Goal: Entertainment & Leisure: Browse casually

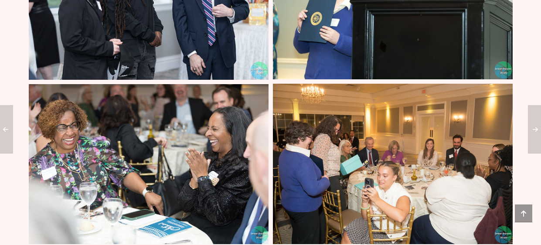
click at [329, 145] on img at bounding box center [393, 164] width 240 height 160
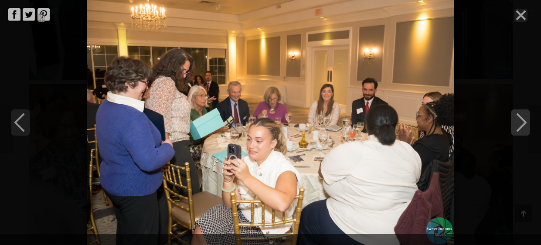
click at [523, 122] on icon "Next" at bounding box center [520, 122] width 19 height 26
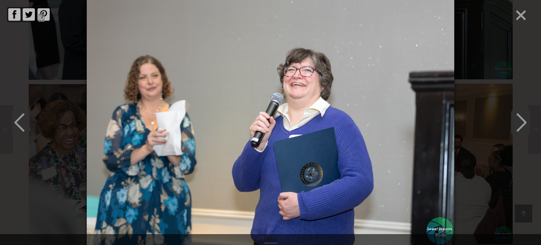
click at [523, 122] on icon "Next" at bounding box center [520, 122] width 19 height 26
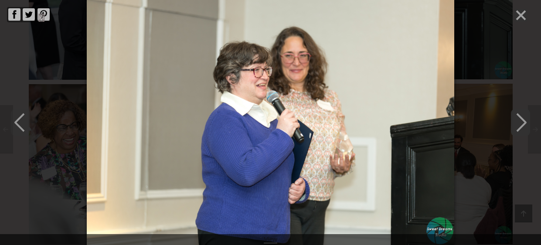
click at [523, 122] on icon "Next" at bounding box center [520, 122] width 19 height 26
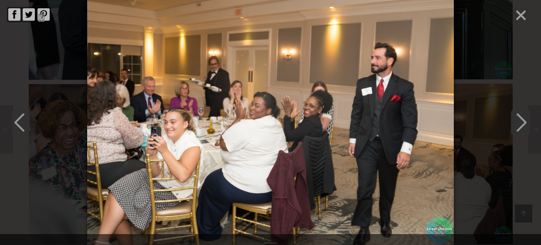
click at [525, 123] on polyline "Next" at bounding box center [521, 122] width 9 height 17
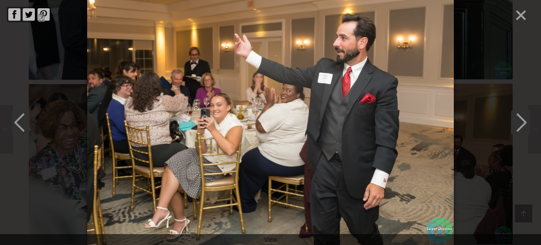
click at [525, 123] on polyline "Next" at bounding box center [521, 122] width 9 height 17
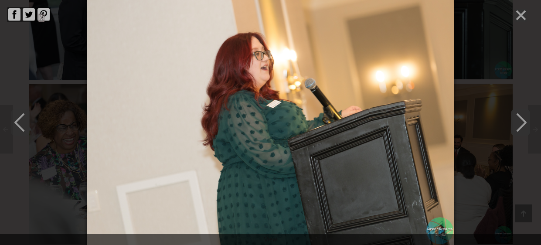
click at [525, 123] on polyline "Next" at bounding box center [521, 122] width 9 height 17
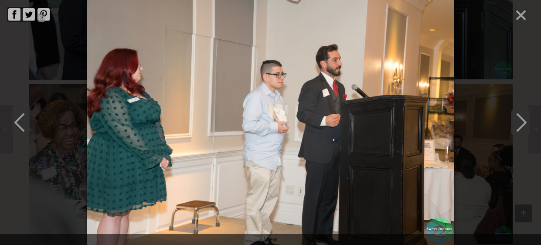
click at [525, 123] on polyline "Next" at bounding box center [521, 122] width 9 height 17
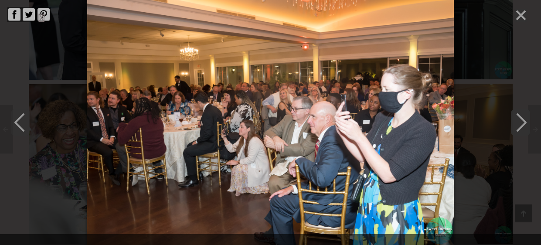
click at [525, 123] on polyline "Next" at bounding box center [521, 122] width 9 height 17
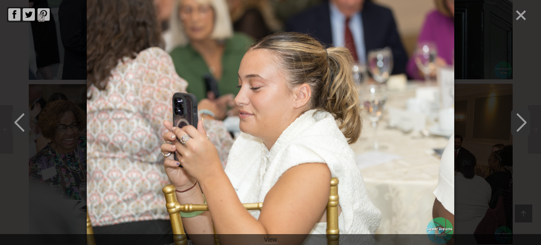
click at [525, 123] on polyline "Next" at bounding box center [521, 122] width 9 height 17
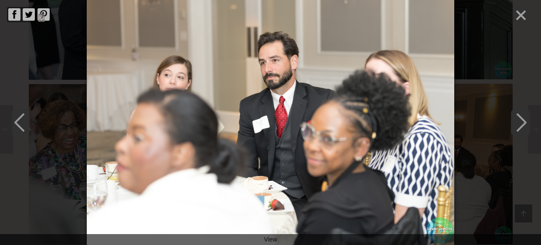
click at [525, 123] on polyline "Next" at bounding box center [521, 122] width 9 height 17
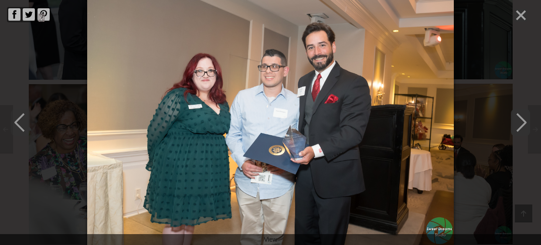
click at [525, 123] on polyline "Next" at bounding box center [521, 122] width 9 height 17
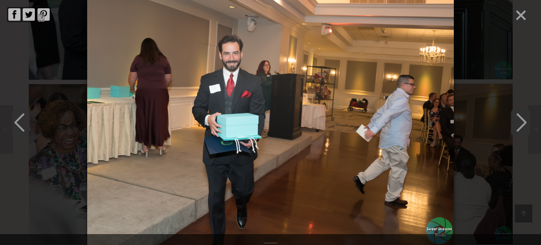
click at [522, 120] on polyline "Next" at bounding box center [521, 122] width 9 height 17
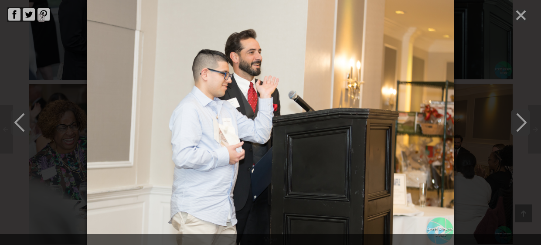
click at [522, 120] on polyline "Next" at bounding box center [521, 122] width 9 height 17
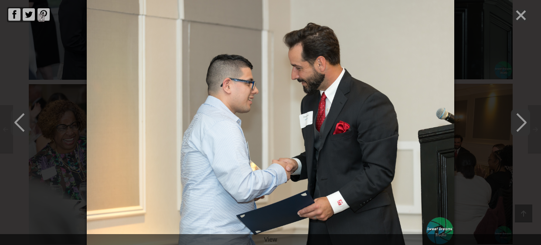
click at [522, 120] on polyline "Next" at bounding box center [521, 122] width 9 height 17
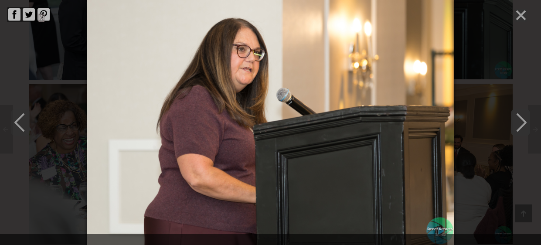
click at [522, 120] on polyline "Next" at bounding box center [521, 122] width 9 height 17
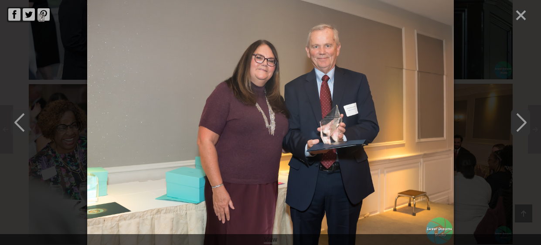
click at [522, 120] on polyline "Next" at bounding box center [521, 122] width 9 height 17
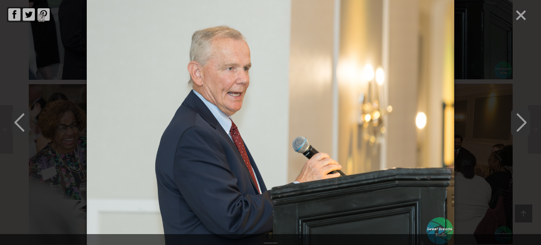
click at [522, 120] on polyline "Next" at bounding box center [521, 122] width 9 height 17
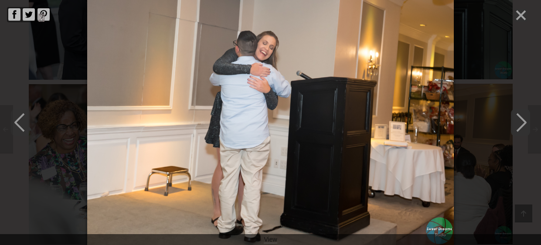
click at [522, 120] on polyline "Next" at bounding box center [521, 122] width 9 height 17
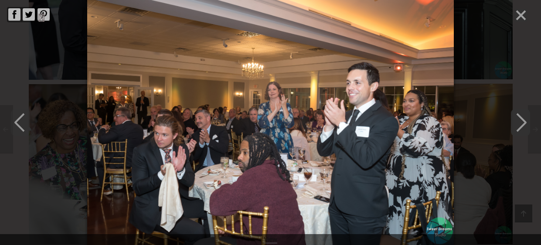
click at [522, 120] on polyline "Next" at bounding box center [521, 122] width 9 height 17
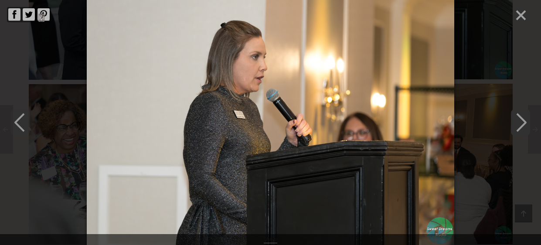
click at [522, 120] on polyline "Next" at bounding box center [521, 122] width 9 height 17
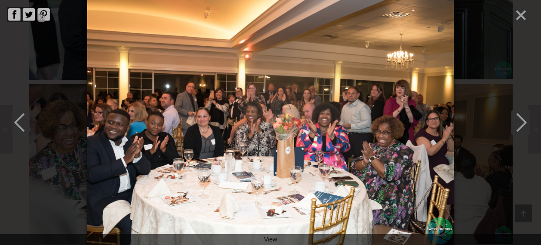
click at [522, 120] on polyline "Next" at bounding box center [521, 122] width 9 height 17
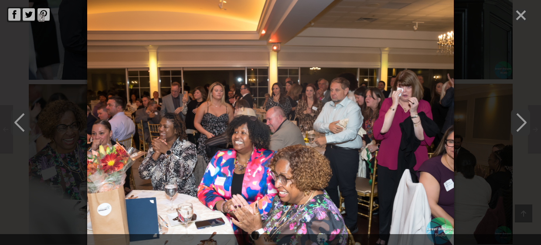
click at [522, 120] on polyline "Next" at bounding box center [521, 122] width 9 height 17
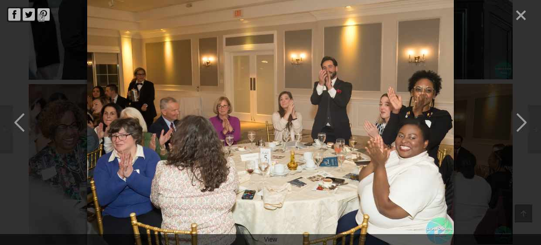
click at [524, 17] on line "Close" at bounding box center [521, 15] width 9 height 9
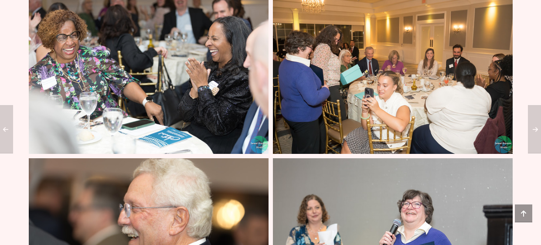
scroll to position [2538, 0]
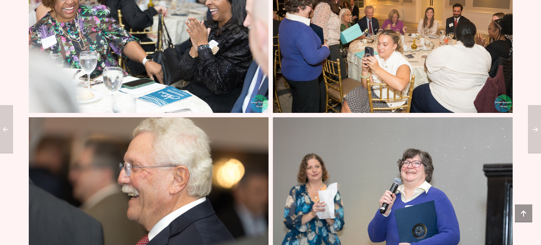
click at [75, 29] on img at bounding box center [149, 33] width 240 height 160
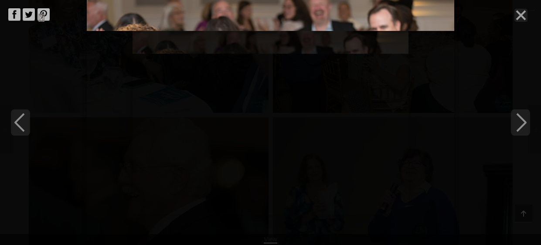
click at [131, 106] on img at bounding box center [271, 122] width 368 height 245
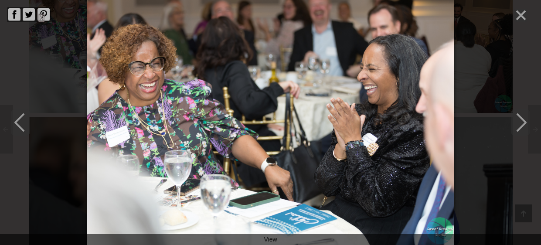
click at [239, 104] on img at bounding box center [271, 122] width 368 height 245
click at [522, 124] on icon "Next" at bounding box center [520, 122] width 19 height 26
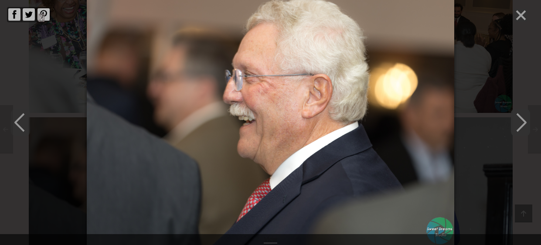
click at [522, 124] on icon "Next" at bounding box center [520, 122] width 19 height 26
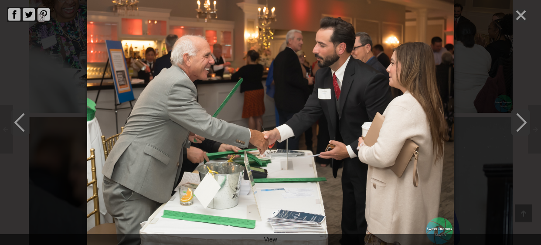
click at [522, 124] on icon "Next" at bounding box center [520, 122] width 19 height 26
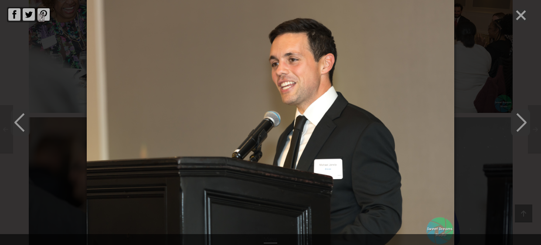
click at [522, 124] on icon "Next" at bounding box center [520, 122] width 19 height 26
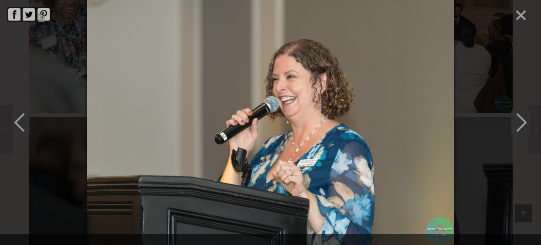
click at [522, 124] on icon "Next" at bounding box center [520, 122] width 19 height 26
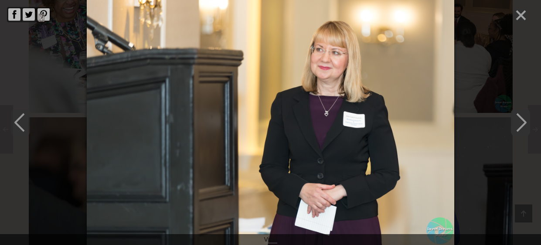
click at [522, 124] on icon "Next" at bounding box center [520, 122] width 19 height 26
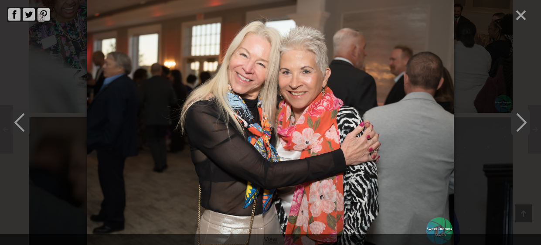
click at [522, 124] on icon "Next" at bounding box center [520, 122] width 19 height 26
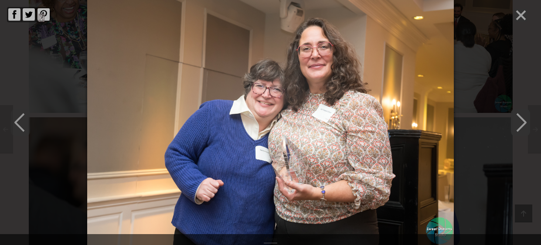
click at [522, 124] on icon "Next" at bounding box center [520, 122] width 19 height 26
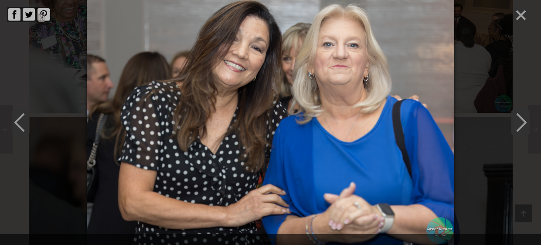
click at [522, 124] on icon "Next" at bounding box center [520, 122] width 19 height 26
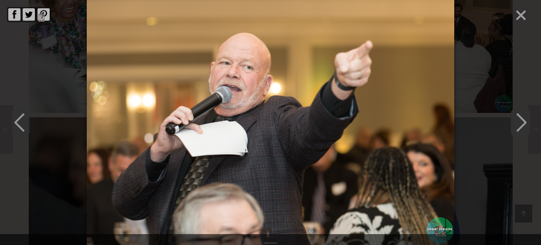
click at [522, 124] on icon "Next" at bounding box center [520, 122] width 19 height 26
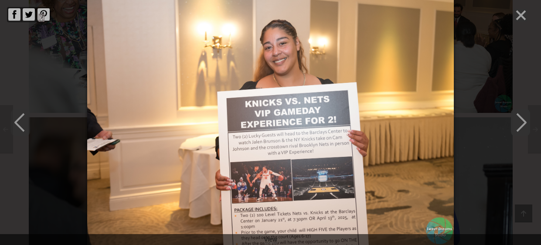
click at [522, 124] on icon "Next" at bounding box center [520, 122] width 19 height 26
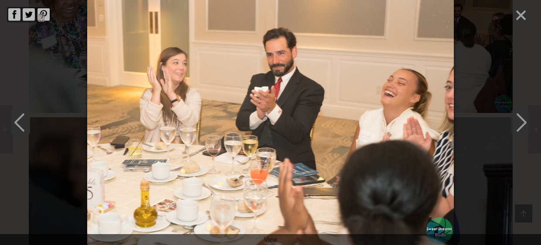
click at [19, 122] on icon "Previous" at bounding box center [20, 122] width 19 height 26
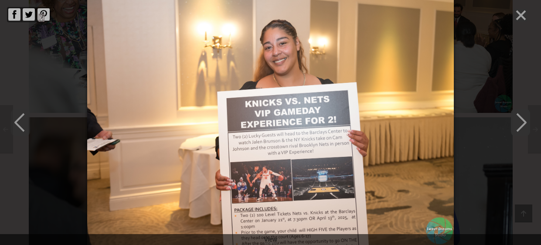
click at [526, 124] on icon "Next" at bounding box center [520, 122] width 19 height 26
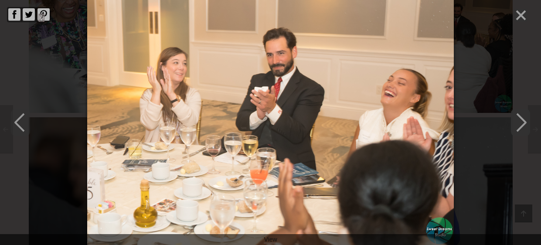
click at [526, 124] on icon "Next" at bounding box center [520, 122] width 19 height 26
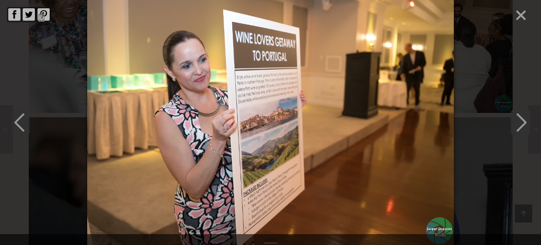
click at [526, 124] on icon "Next" at bounding box center [520, 122] width 19 height 26
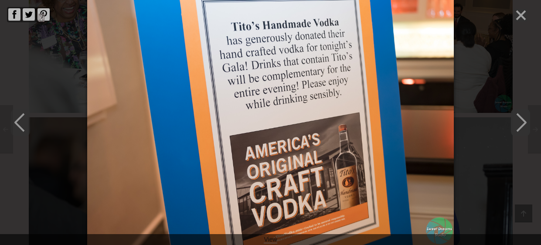
click at [526, 124] on icon "Next" at bounding box center [520, 122] width 19 height 26
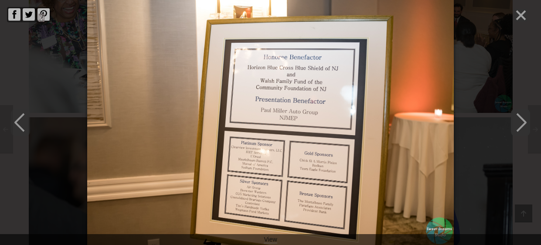
click at [526, 124] on icon "Next" at bounding box center [520, 122] width 19 height 26
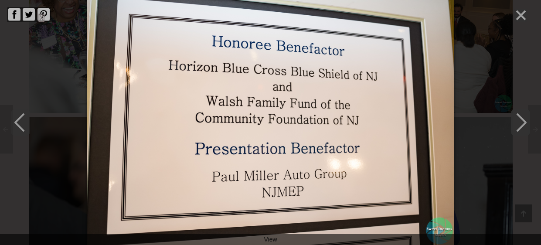
click at [526, 124] on icon "Next" at bounding box center [520, 122] width 19 height 26
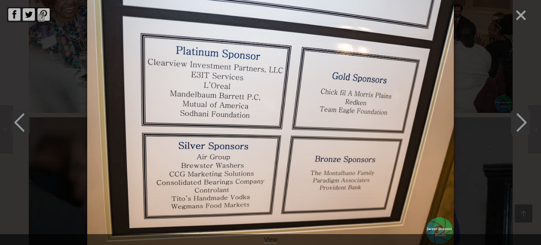
click at [526, 124] on icon "Next" at bounding box center [520, 122] width 19 height 26
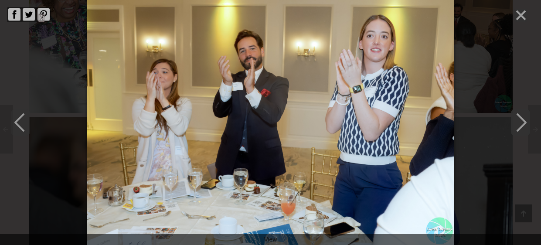
click at [526, 124] on icon "Next" at bounding box center [520, 122] width 19 height 26
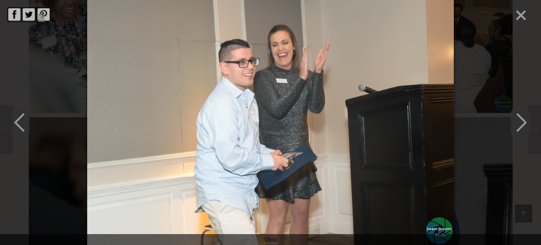
click at [526, 124] on icon "Next" at bounding box center [520, 122] width 19 height 26
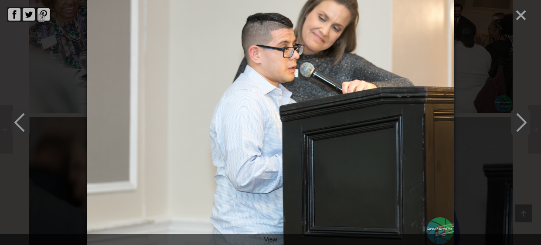
click at [526, 124] on icon "Next" at bounding box center [520, 122] width 19 height 26
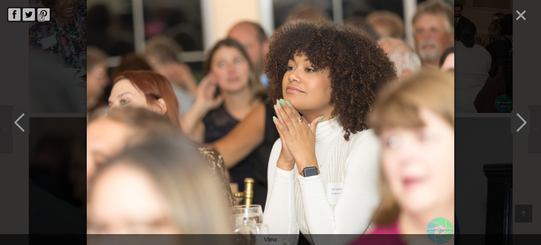
click at [526, 124] on icon "Next" at bounding box center [520, 122] width 19 height 26
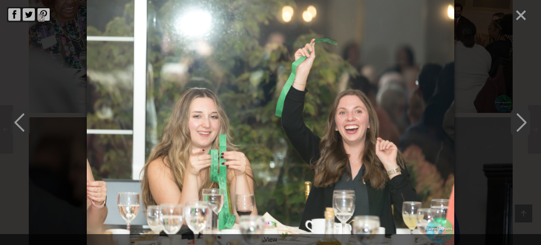
click at [526, 124] on icon "Next" at bounding box center [520, 122] width 19 height 26
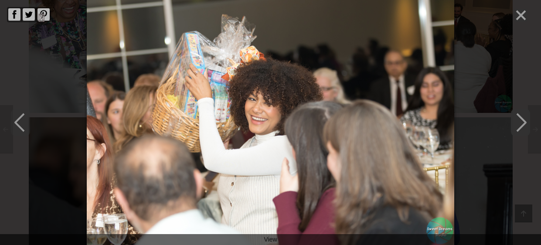
click at [526, 124] on icon "Next" at bounding box center [520, 122] width 19 height 26
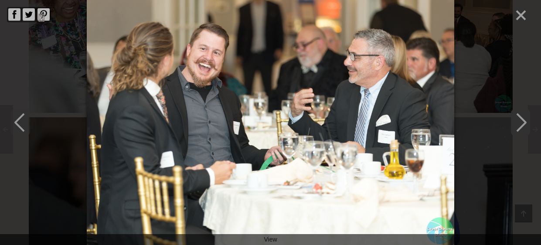
click at [526, 124] on icon "Next" at bounding box center [520, 122] width 19 height 26
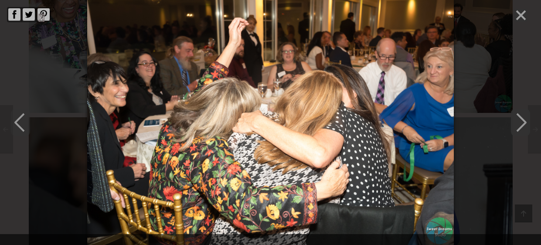
click at [523, 121] on polyline "Next" at bounding box center [521, 122] width 9 height 17
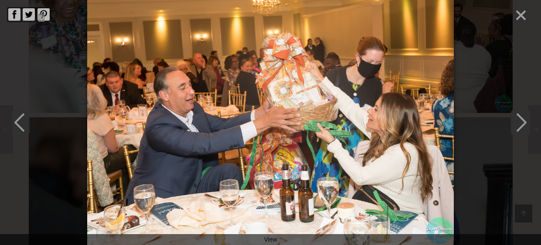
click at [523, 121] on polyline "Next" at bounding box center [521, 122] width 9 height 17
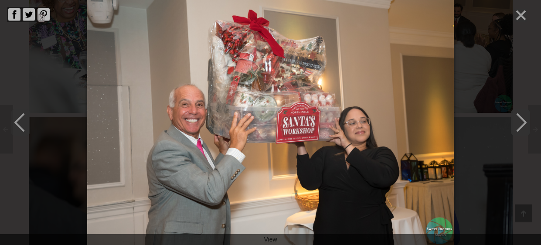
click at [523, 121] on polyline "Next" at bounding box center [521, 122] width 9 height 17
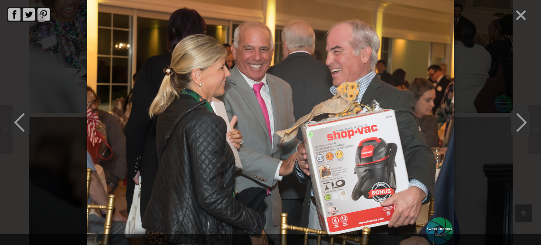
click at [523, 121] on polyline "Next" at bounding box center [521, 122] width 9 height 17
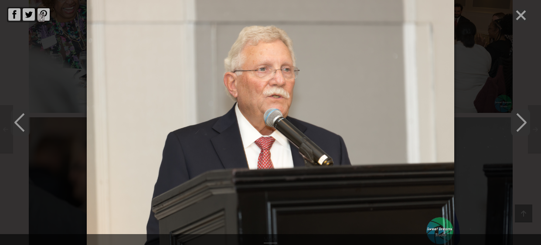
click at [523, 121] on polyline "Next" at bounding box center [521, 122] width 9 height 17
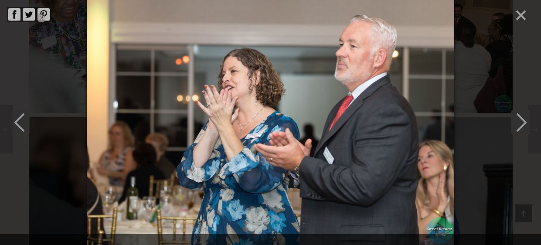
click at [523, 121] on polyline "Next" at bounding box center [521, 122] width 9 height 17
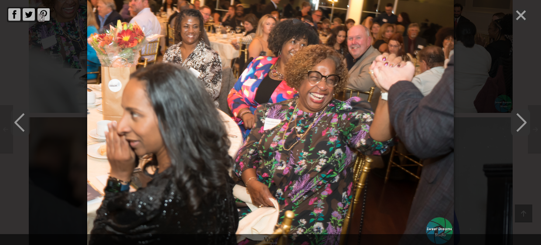
click at [523, 121] on polyline "Next" at bounding box center [521, 122] width 9 height 17
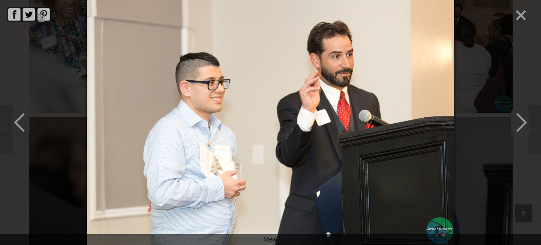
click at [523, 121] on polyline "Next" at bounding box center [521, 122] width 9 height 17
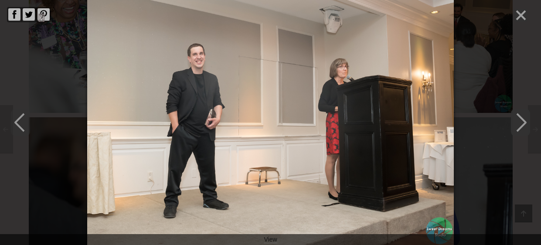
click at [523, 121] on polyline "Next" at bounding box center [521, 122] width 9 height 17
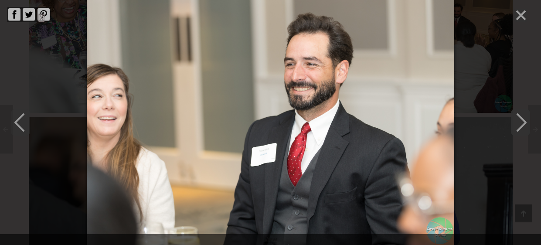
click at [523, 121] on polyline "Next" at bounding box center [521, 122] width 9 height 17
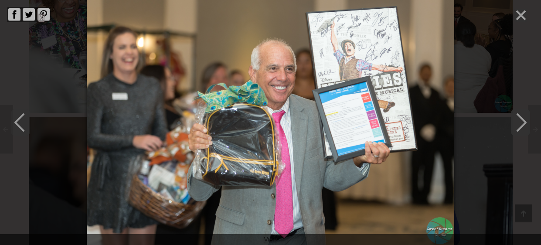
click at [523, 121] on polyline "Next" at bounding box center [521, 122] width 9 height 17
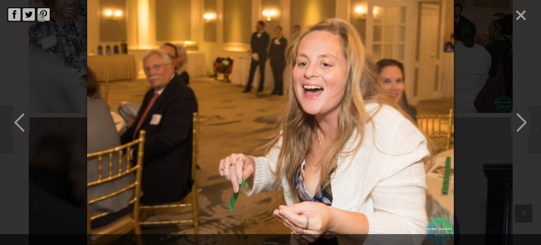
click at [523, 121] on polyline "Next" at bounding box center [521, 122] width 9 height 17
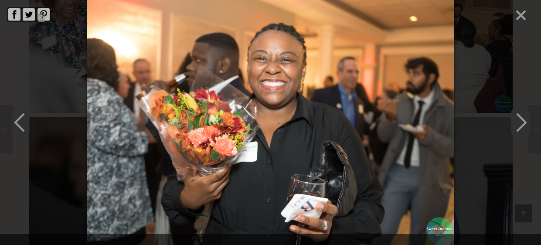
click at [523, 121] on polyline "Next" at bounding box center [521, 122] width 9 height 17
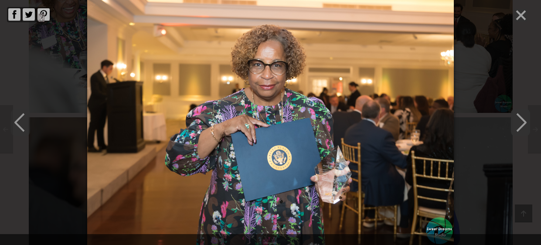
click at [523, 121] on polyline "Next" at bounding box center [521, 122] width 9 height 17
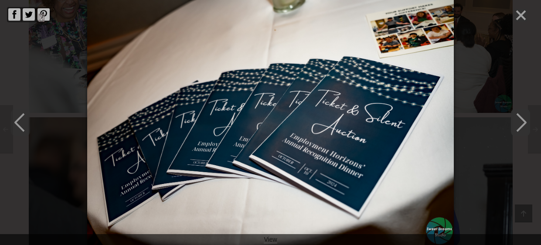
click at [523, 121] on polyline "Next" at bounding box center [521, 122] width 9 height 17
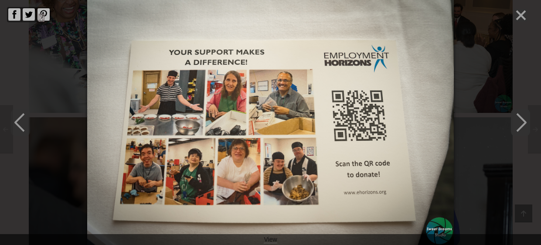
click at [521, 121] on icon "Next" at bounding box center [520, 122] width 19 height 26
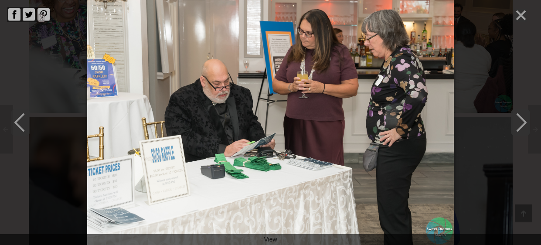
click at [521, 121] on icon "Next" at bounding box center [520, 122] width 19 height 26
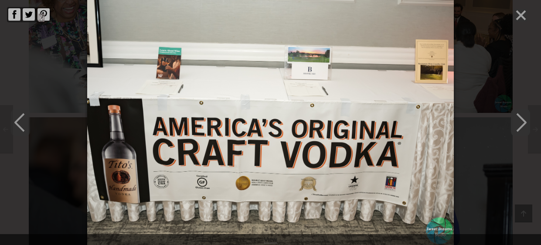
click at [521, 121] on icon "Next" at bounding box center [520, 122] width 19 height 26
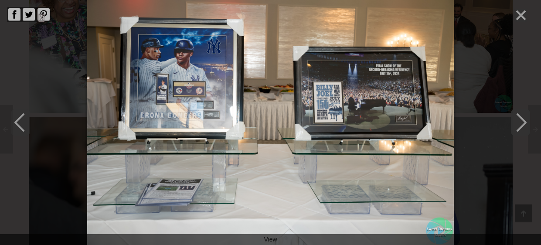
click at [521, 121] on icon "Next" at bounding box center [520, 122] width 19 height 26
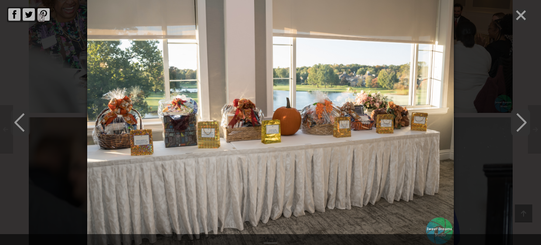
click at [521, 121] on icon "Next" at bounding box center [520, 122] width 19 height 26
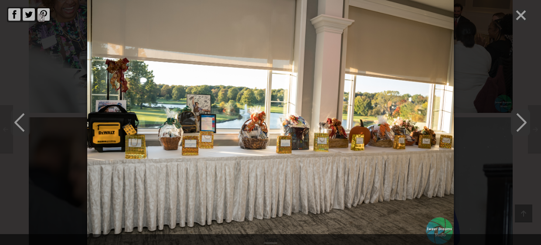
click at [521, 121] on icon "Next" at bounding box center [520, 122] width 19 height 26
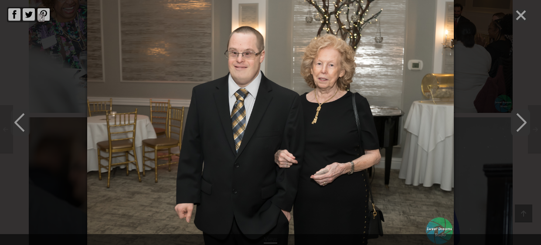
click at [521, 121] on icon "Next" at bounding box center [520, 122] width 19 height 26
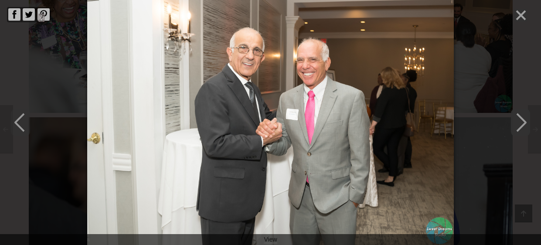
click at [521, 121] on icon "Next" at bounding box center [520, 122] width 19 height 26
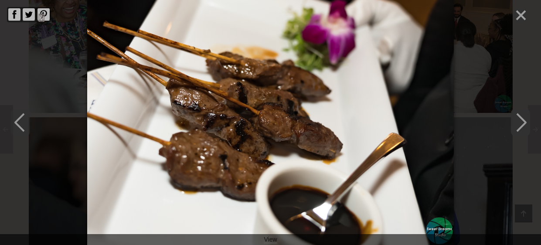
click at [521, 121] on icon "Next" at bounding box center [520, 122] width 19 height 26
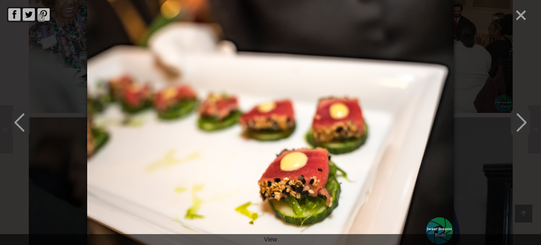
click at [521, 121] on icon "Next" at bounding box center [520, 122] width 19 height 26
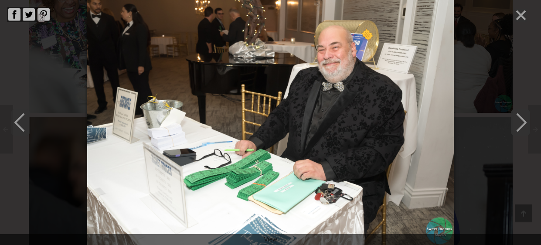
click at [521, 121] on icon "Next" at bounding box center [520, 122] width 19 height 26
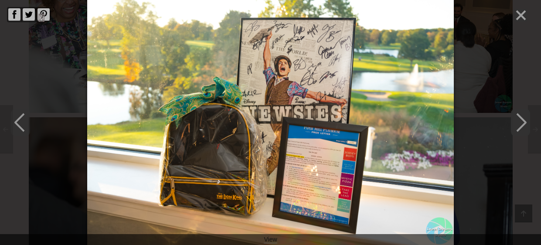
click at [521, 121] on icon "Next" at bounding box center [520, 122] width 19 height 26
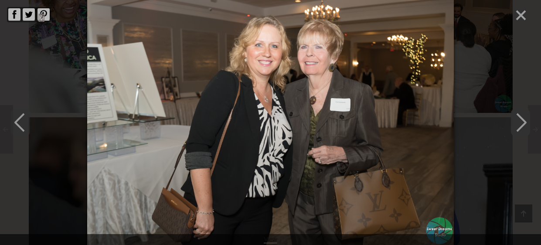
click at [521, 121] on icon "Next" at bounding box center [520, 122] width 19 height 26
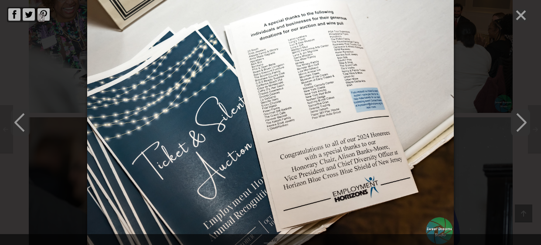
click at [521, 121] on icon "Next" at bounding box center [520, 122] width 19 height 26
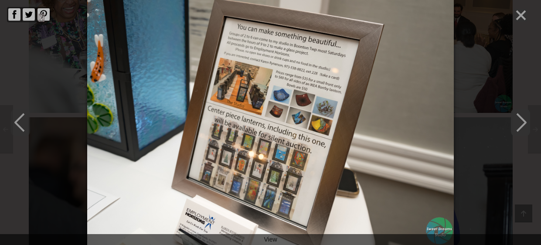
click at [521, 121] on icon "Next" at bounding box center [520, 122] width 19 height 26
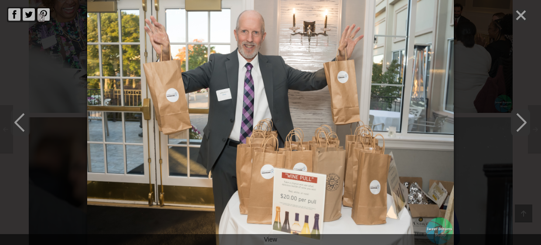
click at [521, 121] on icon "Next" at bounding box center [520, 122] width 19 height 26
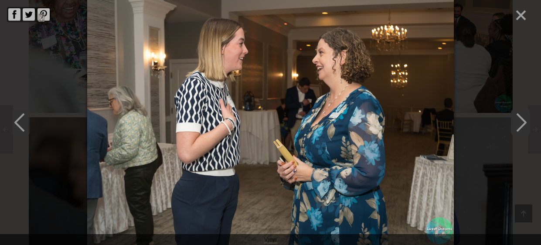
click at [521, 121] on icon "Next" at bounding box center [520, 122] width 19 height 26
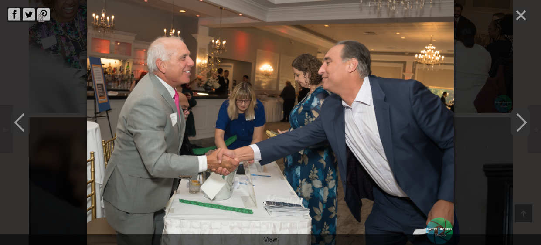
click at [521, 121] on icon "Next" at bounding box center [520, 122] width 19 height 26
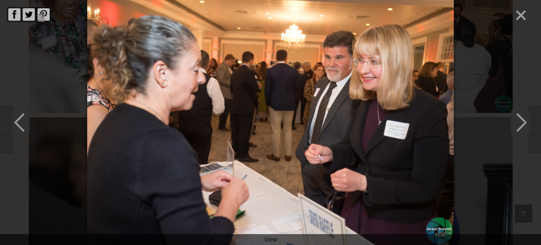
click at [521, 121] on icon "Next" at bounding box center [520, 122] width 19 height 26
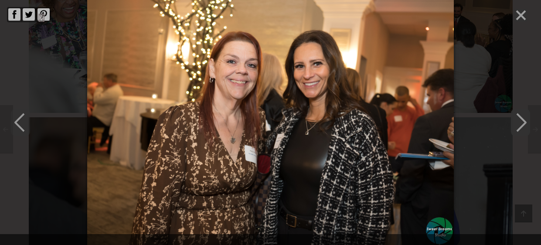
click at [521, 121] on icon "Next" at bounding box center [520, 122] width 19 height 26
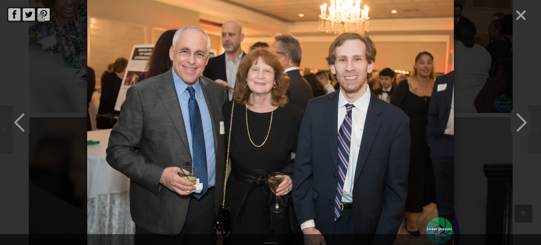
click at [521, 121] on icon "Next" at bounding box center [520, 122] width 19 height 26
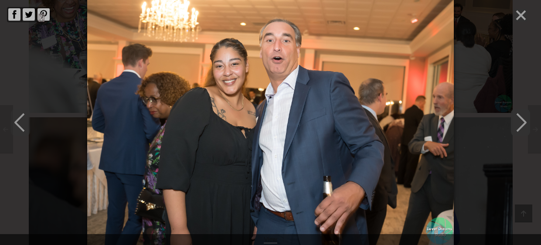
click at [521, 121] on icon "Next" at bounding box center [520, 122] width 19 height 26
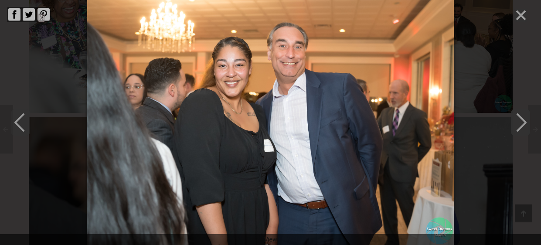
click at [521, 121] on icon "Next" at bounding box center [520, 122] width 19 height 26
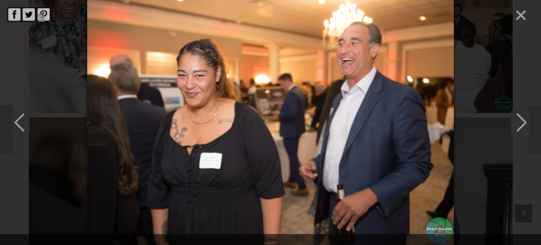
click at [521, 121] on icon "Next" at bounding box center [520, 122] width 19 height 26
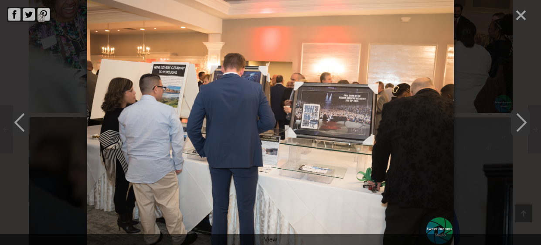
click at [521, 121] on icon "Next" at bounding box center [520, 122] width 19 height 26
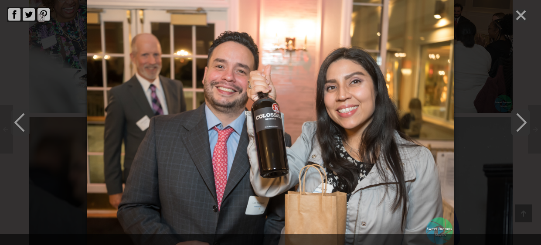
click at [521, 121] on icon "Next" at bounding box center [520, 122] width 19 height 26
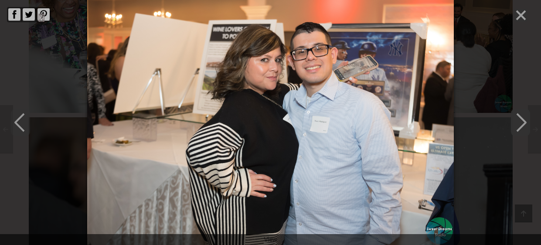
click at [521, 121] on icon "Next" at bounding box center [520, 122] width 19 height 26
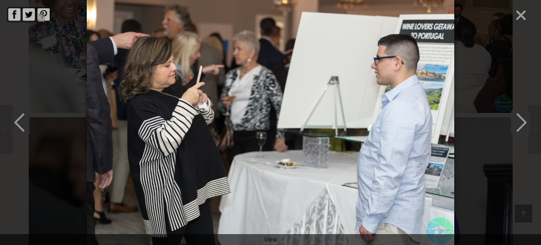
click at [521, 121] on icon "Next" at bounding box center [520, 122] width 19 height 26
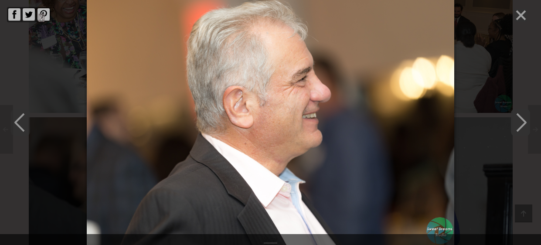
click at [521, 121] on icon "Next" at bounding box center [520, 122] width 19 height 26
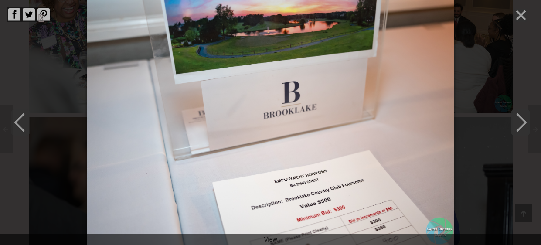
click at [521, 121] on icon "Next" at bounding box center [520, 122] width 19 height 26
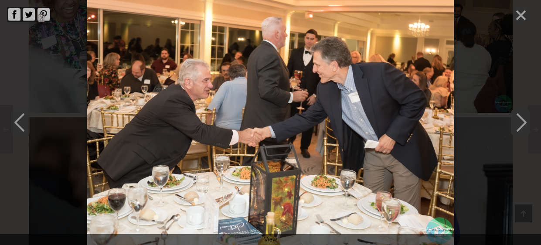
click at [521, 121] on icon "Next" at bounding box center [520, 122] width 19 height 26
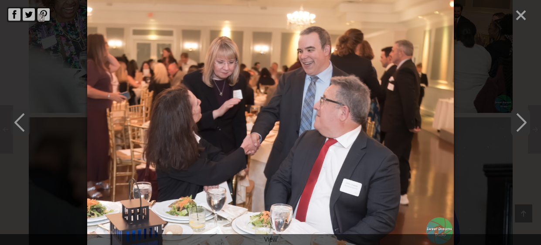
click at [521, 121] on icon "Next" at bounding box center [520, 122] width 19 height 26
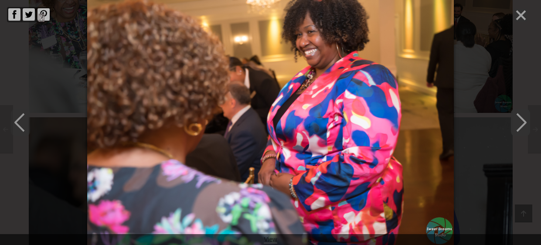
click at [521, 121] on icon "Next" at bounding box center [520, 122] width 19 height 26
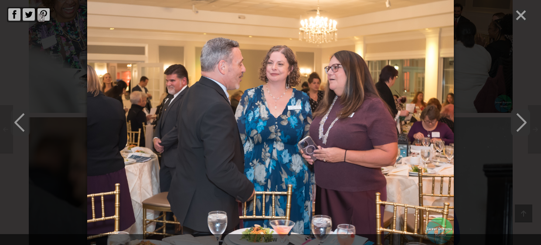
click at [521, 121] on icon "Next" at bounding box center [520, 122] width 19 height 26
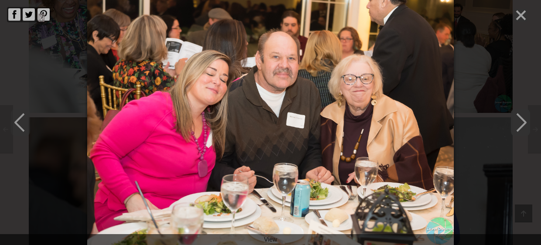
click at [521, 121] on icon "Next" at bounding box center [520, 122] width 19 height 26
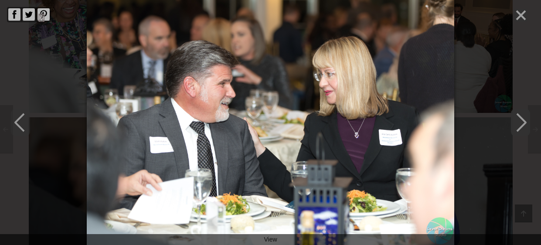
click at [521, 121] on icon "Next" at bounding box center [520, 122] width 19 height 26
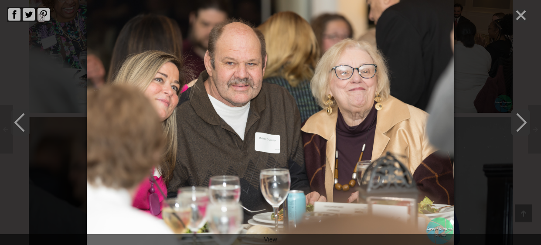
click at [521, 121] on icon "Next" at bounding box center [520, 122] width 19 height 26
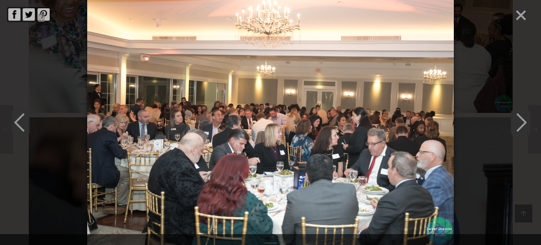
click at [521, 121] on icon "Next" at bounding box center [520, 122] width 19 height 26
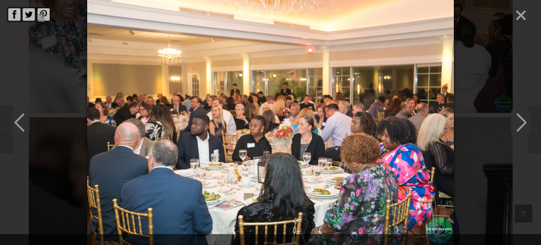
click at [521, 121] on icon "Next" at bounding box center [520, 122] width 19 height 26
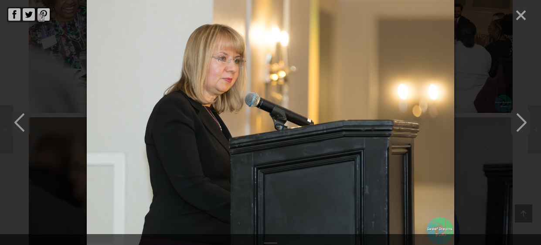
click at [521, 121] on icon "Next" at bounding box center [520, 122] width 19 height 26
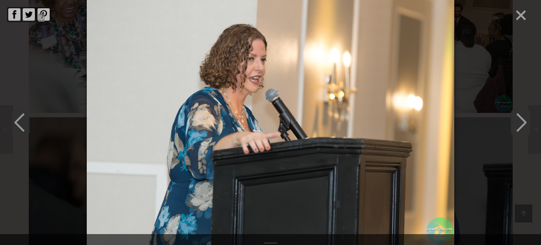
click at [521, 121] on icon "Next" at bounding box center [520, 122] width 19 height 26
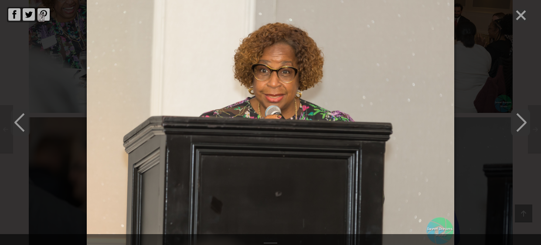
click at [521, 121] on icon "Next" at bounding box center [520, 122] width 19 height 26
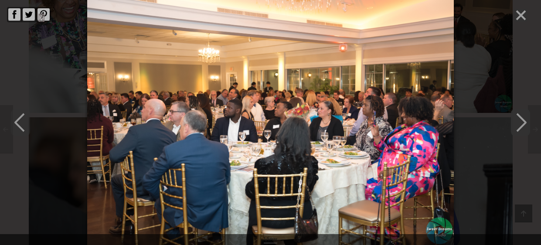
click at [521, 121] on icon "Next" at bounding box center [520, 122] width 19 height 26
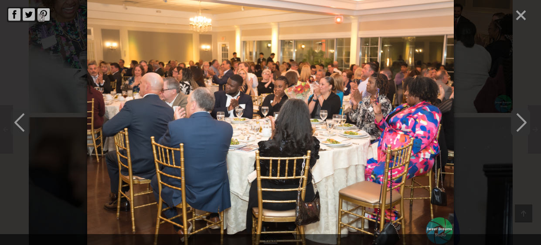
click at [521, 121] on icon "Next" at bounding box center [520, 122] width 19 height 26
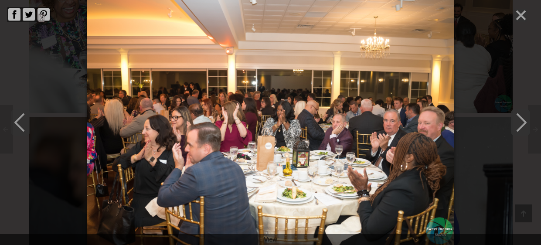
click at [521, 121] on icon "Next" at bounding box center [520, 122] width 19 height 26
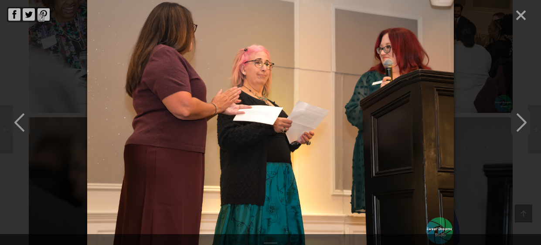
click at [521, 121] on icon "Next" at bounding box center [520, 122] width 19 height 26
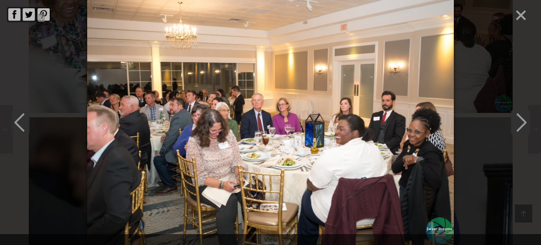
click at [521, 121] on icon "Next" at bounding box center [520, 122] width 19 height 26
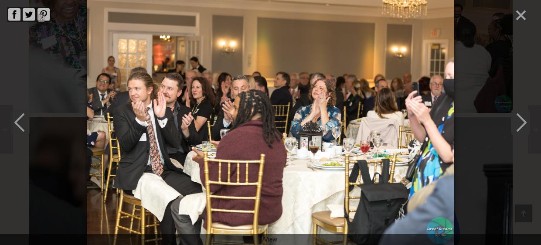
click at [521, 121] on icon "Next" at bounding box center [520, 122] width 19 height 26
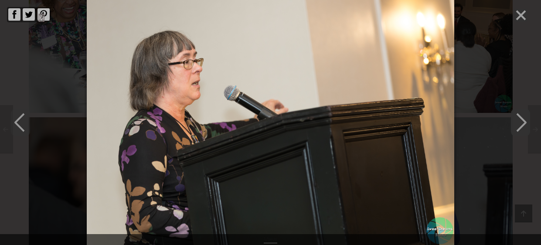
click at [521, 121] on icon "Next" at bounding box center [520, 122] width 19 height 26
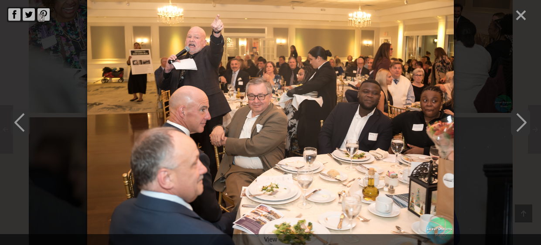
click at [521, 121] on icon "Next" at bounding box center [520, 122] width 19 height 26
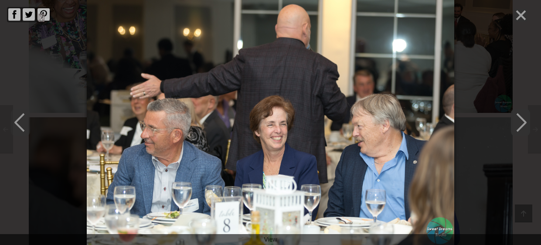
click at [521, 121] on icon "Next" at bounding box center [520, 122] width 19 height 26
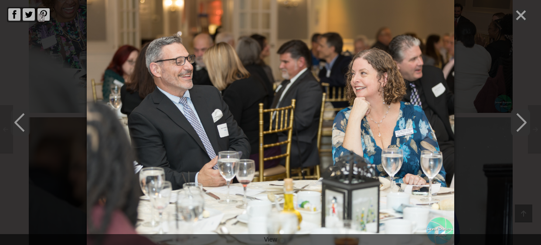
click at [521, 121] on icon "Next" at bounding box center [520, 122] width 19 height 26
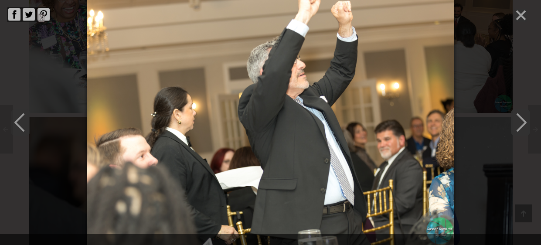
click at [521, 121] on icon "Next" at bounding box center [520, 122] width 19 height 26
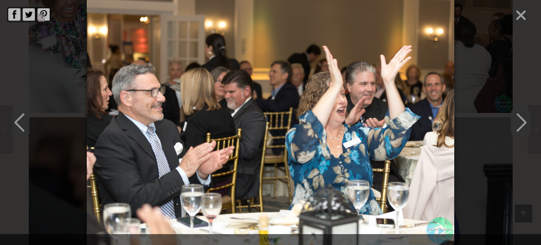
click at [521, 121] on icon "Next" at bounding box center [520, 122] width 19 height 26
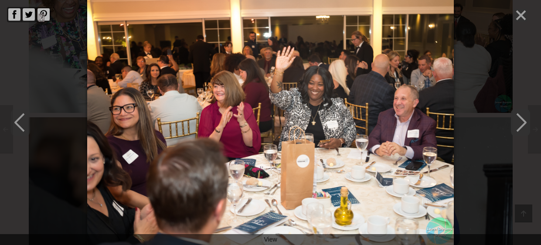
click at [521, 121] on icon "Next" at bounding box center [520, 122] width 19 height 26
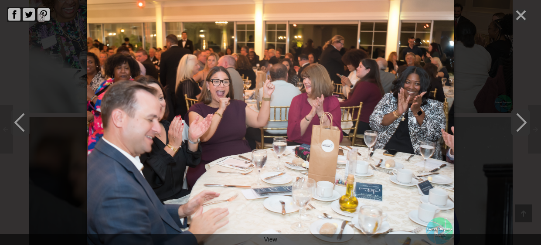
click at [521, 121] on icon "Next" at bounding box center [520, 122] width 19 height 26
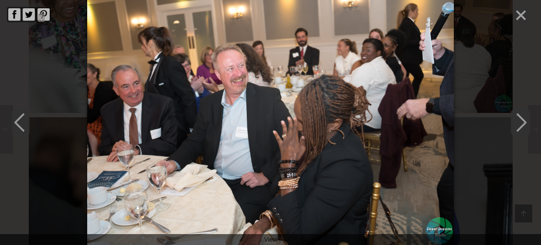
click at [521, 121] on icon "Next" at bounding box center [520, 122] width 19 height 26
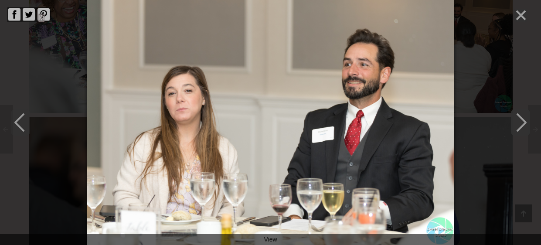
click at [521, 121] on icon "Next" at bounding box center [520, 122] width 19 height 26
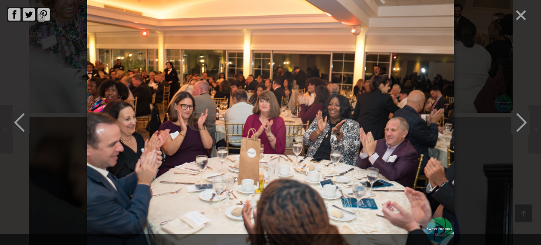
click at [521, 121] on icon "Next" at bounding box center [520, 122] width 19 height 26
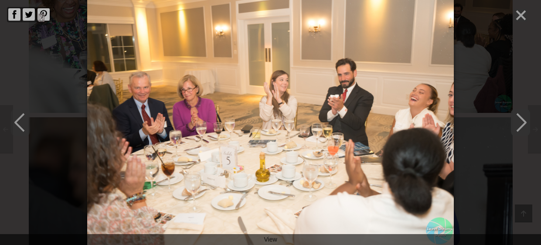
click at [521, 121] on icon "Next" at bounding box center [520, 122] width 19 height 26
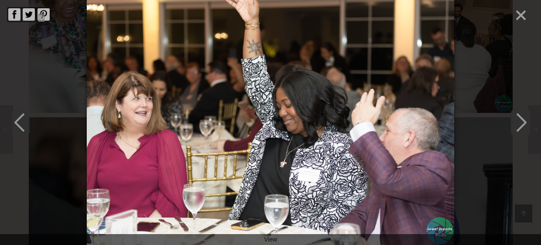
click at [521, 121] on icon "Next" at bounding box center [520, 122] width 19 height 26
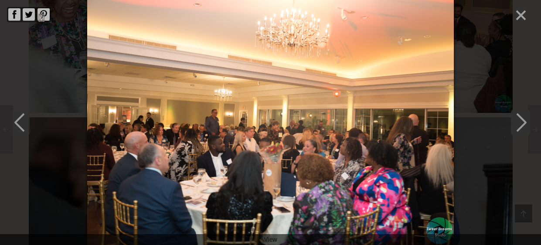
click at [521, 121] on icon "Next" at bounding box center [520, 122] width 19 height 26
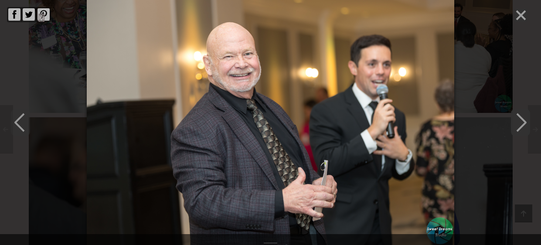
click at [521, 121] on icon "Next" at bounding box center [520, 122] width 19 height 26
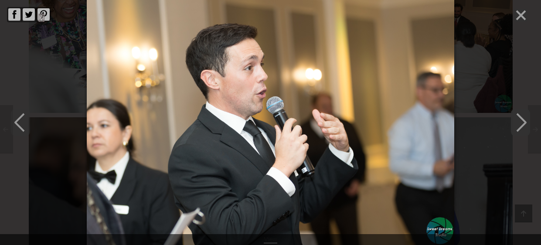
click at [521, 121] on icon "Next" at bounding box center [520, 122] width 19 height 26
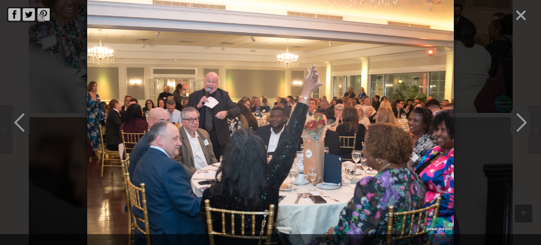
click at [521, 121] on icon "Next" at bounding box center [520, 122] width 19 height 26
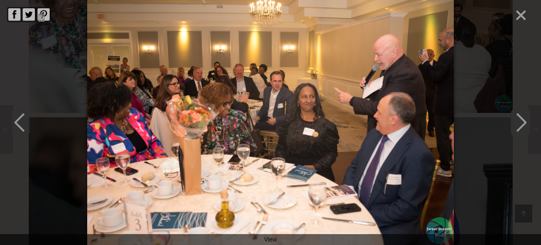
click at [521, 121] on icon "Next" at bounding box center [520, 122] width 19 height 26
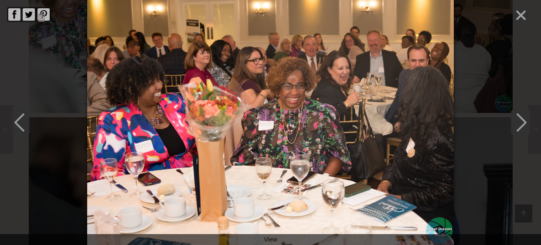
click at [521, 121] on icon "Next" at bounding box center [520, 122] width 19 height 26
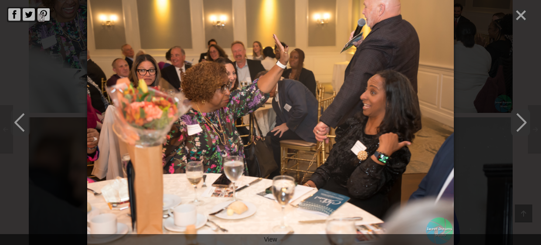
click at [521, 121] on icon "Next" at bounding box center [520, 122] width 19 height 26
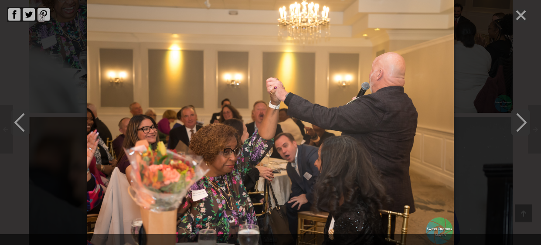
click at [521, 121] on icon "Next" at bounding box center [520, 122] width 19 height 26
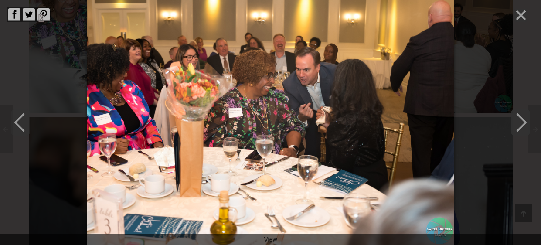
click at [521, 121] on icon "Next" at bounding box center [520, 122] width 19 height 26
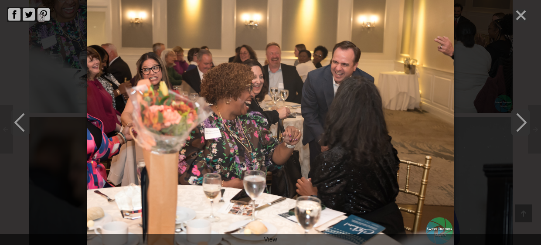
click at [521, 121] on icon "Next" at bounding box center [520, 122] width 19 height 26
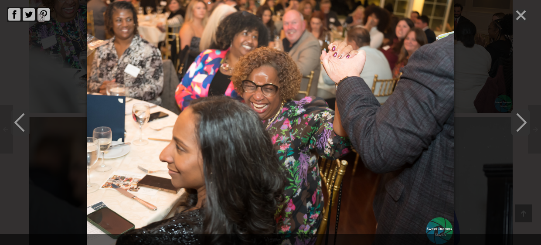
click at [521, 121] on icon "Next" at bounding box center [520, 122] width 19 height 26
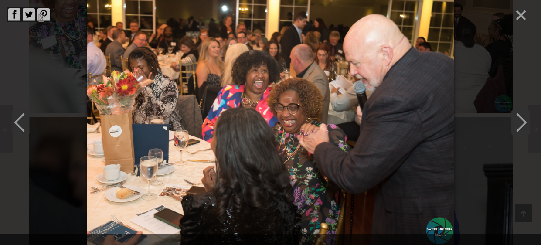
click at [521, 121] on icon "Next" at bounding box center [520, 122] width 19 height 26
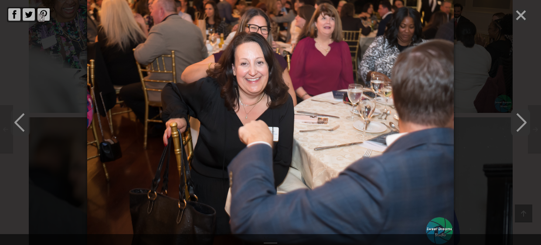
click at [525, 126] on icon "Next" at bounding box center [520, 122] width 19 height 26
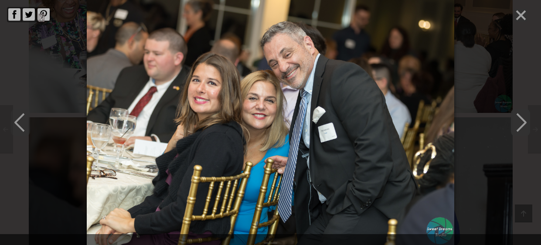
click at [525, 126] on icon "Next" at bounding box center [520, 122] width 19 height 26
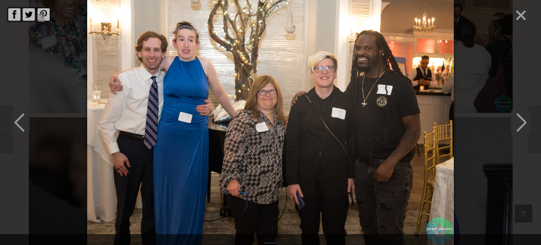
click at [525, 126] on icon "Next" at bounding box center [520, 122] width 19 height 26
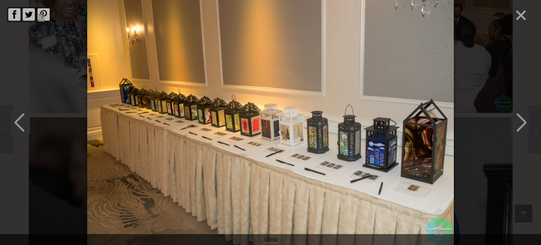
click at [18, 117] on icon "Previous" at bounding box center [20, 122] width 19 height 26
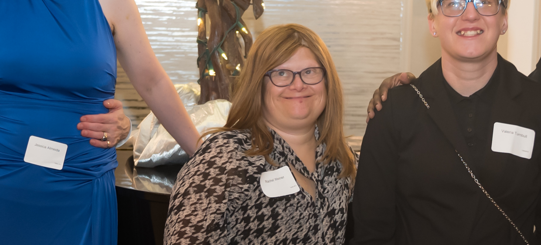
scroll to position [2536, 0]
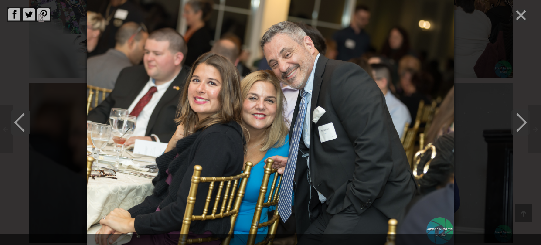
scroll to position [2573, 0]
click at [24, 119] on icon "Previous" at bounding box center [20, 122] width 19 height 26
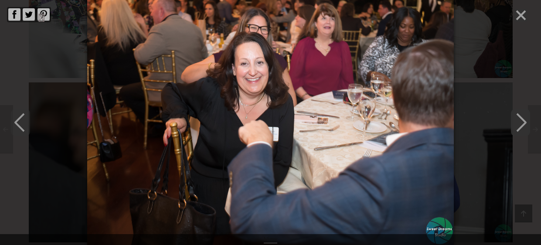
click at [523, 122] on icon "Next" at bounding box center [520, 122] width 19 height 26
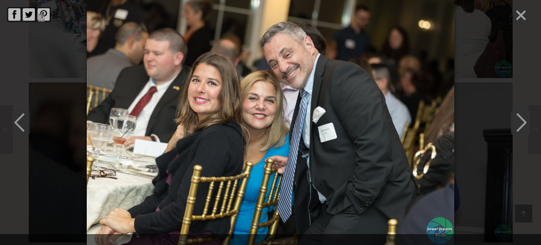
click at [523, 122] on icon "Next" at bounding box center [520, 122] width 19 height 26
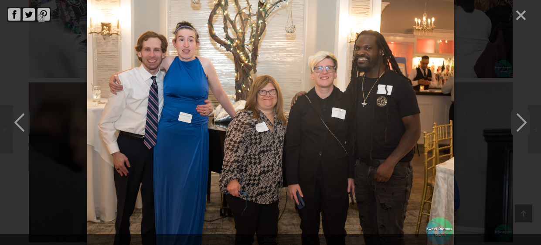
click at [523, 122] on icon "Next" at bounding box center [520, 122] width 19 height 26
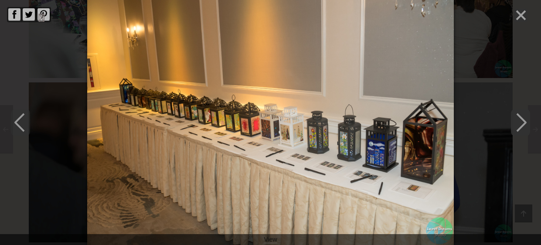
click at [523, 122] on icon "Next" at bounding box center [520, 122] width 19 height 26
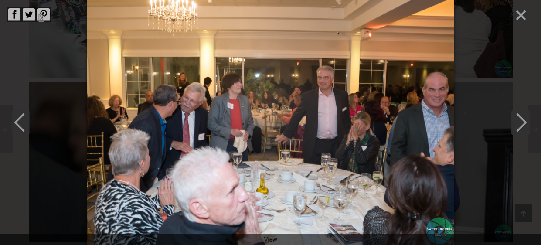
click at [523, 122] on icon "Next" at bounding box center [520, 122] width 19 height 26
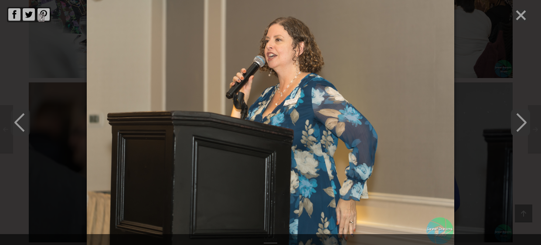
click at [523, 122] on icon "Next" at bounding box center [520, 122] width 19 height 26
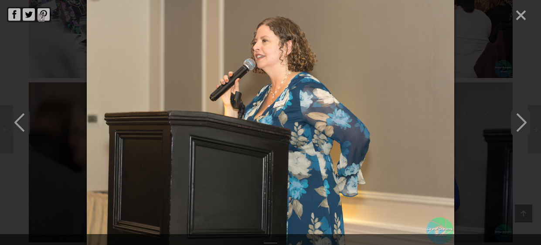
click at [523, 122] on icon "Next" at bounding box center [520, 122] width 19 height 26
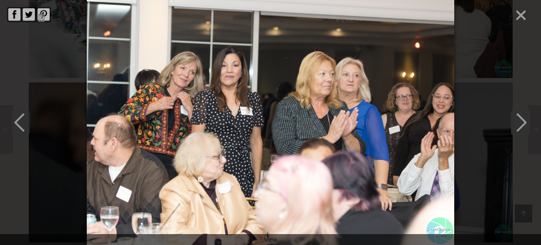
click at [523, 122] on icon "Next" at bounding box center [520, 122] width 19 height 26
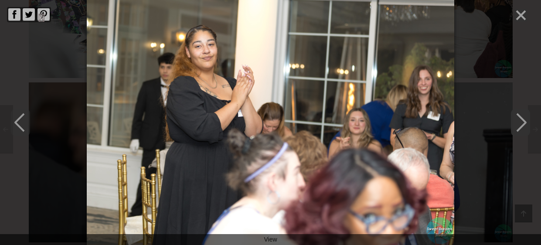
click at [523, 122] on icon "Next" at bounding box center [520, 122] width 19 height 26
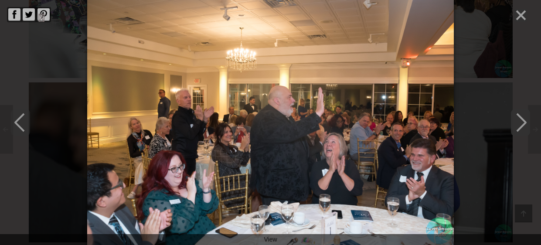
click at [523, 122] on icon "Next" at bounding box center [520, 122] width 19 height 26
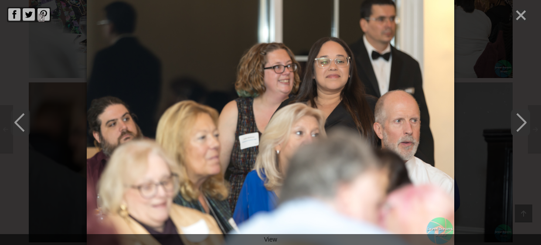
click at [523, 122] on icon "Next" at bounding box center [520, 122] width 19 height 26
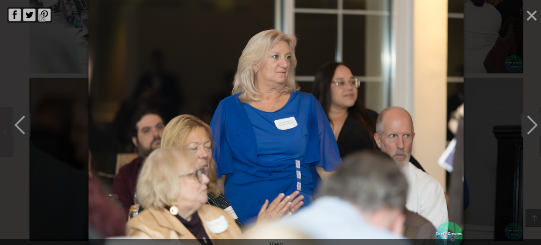
scroll to position [2578, 0]
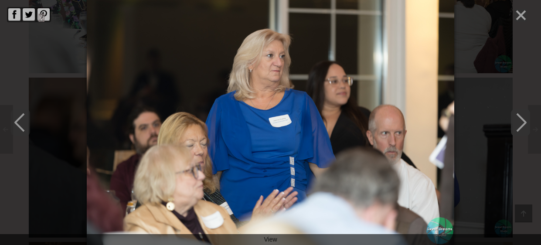
click at [521, 120] on icon "Next" at bounding box center [520, 122] width 19 height 26
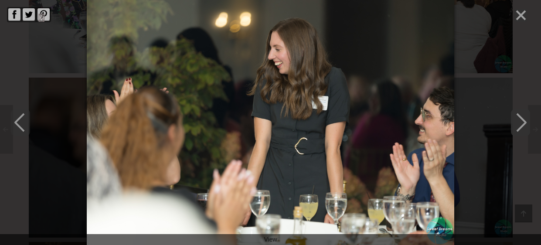
click at [521, 121] on icon "Next" at bounding box center [520, 122] width 19 height 26
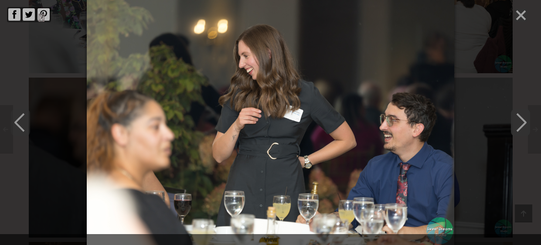
click at [521, 121] on icon "Next" at bounding box center [520, 122] width 19 height 26
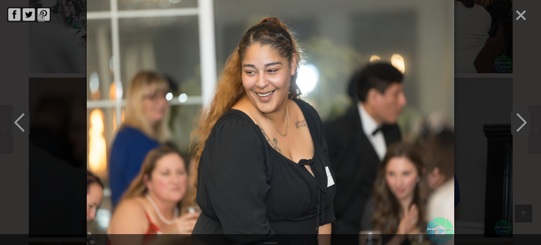
click at [523, 120] on polyline "Next" at bounding box center [521, 122] width 9 height 17
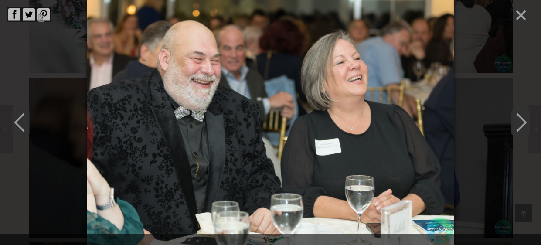
click at [523, 120] on polyline "Next" at bounding box center [521, 122] width 9 height 17
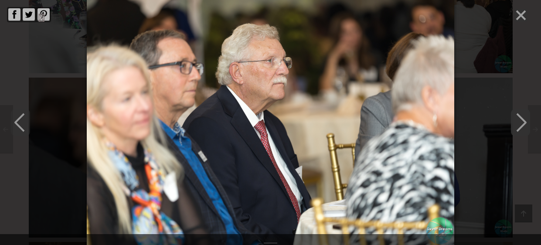
click at [523, 120] on polyline "Next" at bounding box center [521, 122] width 9 height 17
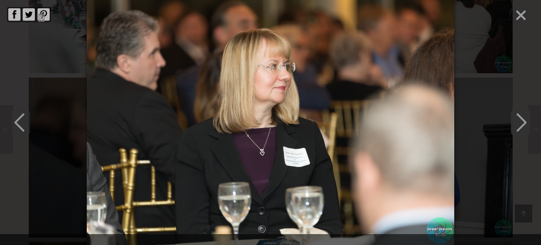
click at [523, 120] on polyline "Next" at bounding box center [521, 122] width 9 height 17
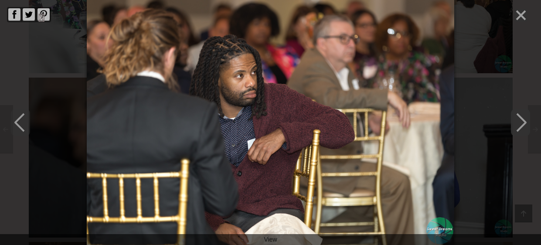
click at [523, 120] on polyline "Next" at bounding box center [521, 122] width 9 height 17
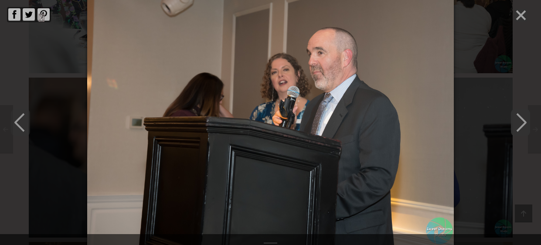
click at [523, 120] on polyline "Next" at bounding box center [521, 122] width 9 height 17
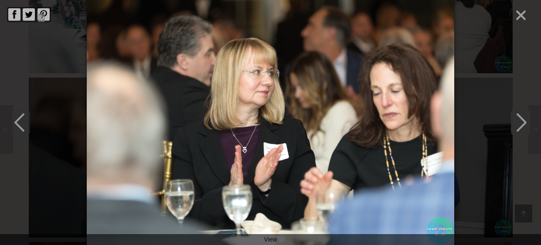
click at [523, 120] on polyline "Next" at bounding box center [521, 122] width 9 height 17
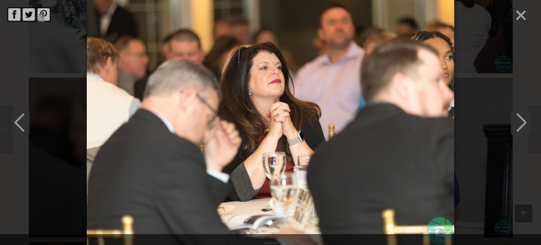
click at [523, 120] on polyline "Next" at bounding box center [521, 122] width 9 height 17
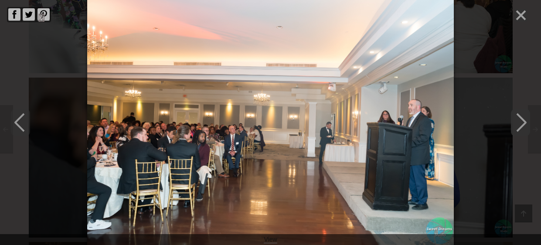
click at [522, 121] on icon "Next" at bounding box center [520, 122] width 19 height 26
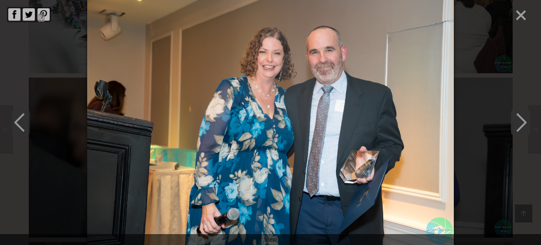
click at [522, 121] on icon "Next" at bounding box center [520, 122] width 19 height 26
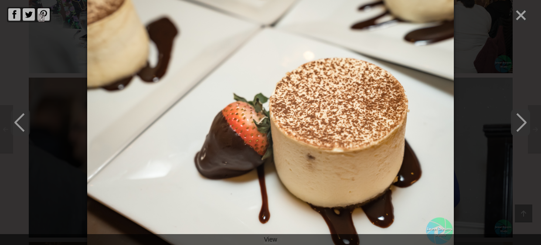
click at [522, 121] on icon "Next" at bounding box center [520, 122] width 19 height 26
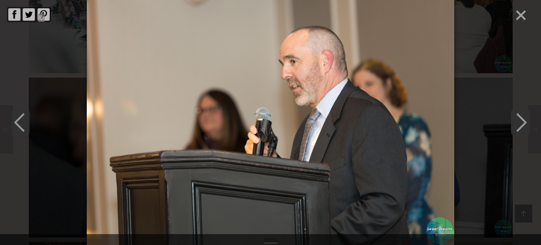
click at [522, 121] on icon "Next" at bounding box center [520, 122] width 19 height 26
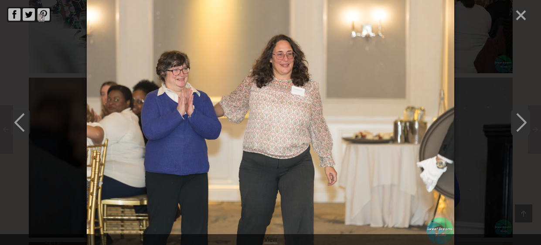
click at [522, 121] on icon "Next" at bounding box center [520, 122] width 19 height 26
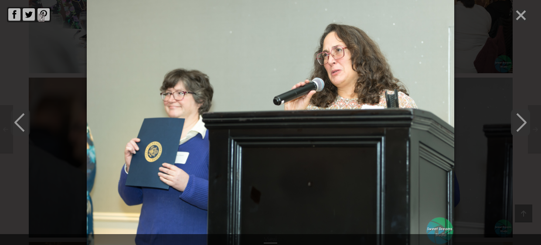
click at [522, 121] on icon "Next" at bounding box center [520, 122] width 19 height 26
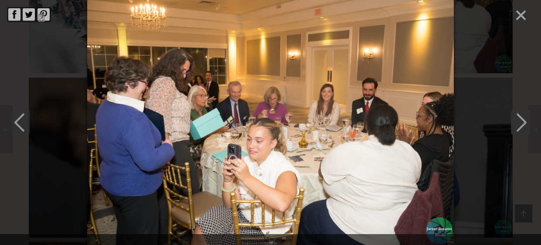
click at [522, 121] on icon "Next" at bounding box center [520, 122] width 19 height 26
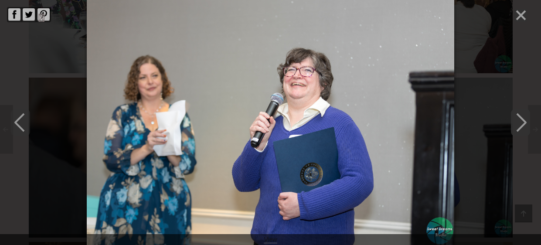
click at [522, 121] on icon "Next" at bounding box center [520, 122] width 19 height 26
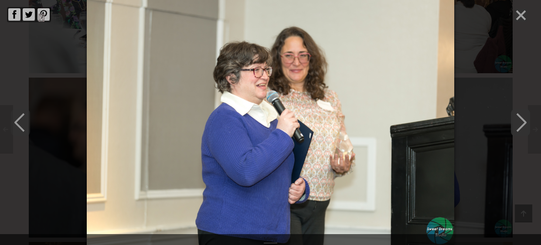
click at [522, 121] on icon "Next" at bounding box center [520, 122] width 19 height 26
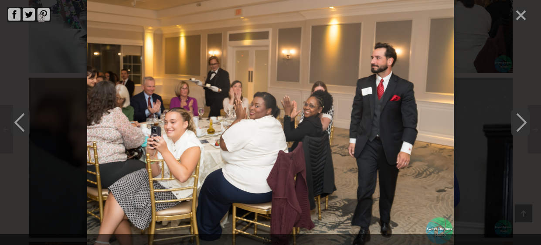
click at [522, 121] on icon "Next" at bounding box center [520, 122] width 19 height 26
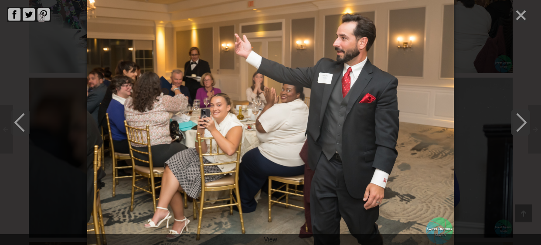
click at [522, 121] on icon "Next" at bounding box center [520, 122] width 19 height 26
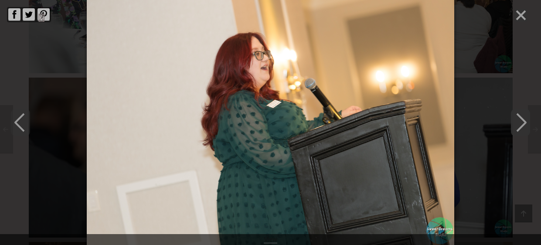
click at [522, 121] on icon "Next" at bounding box center [520, 122] width 19 height 26
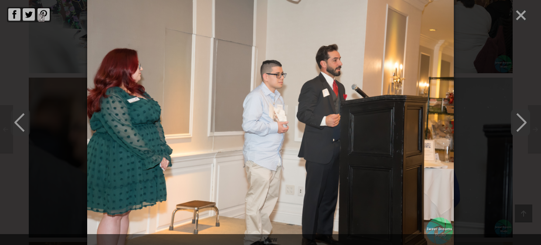
click at [522, 121] on icon "Next" at bounding box center [520, 122] width 19 height 26
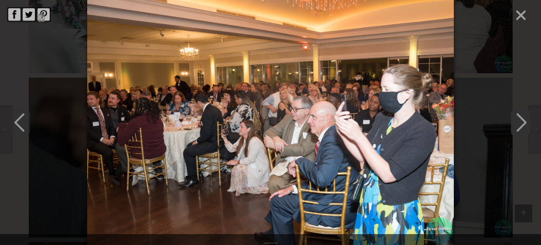
click at [522, 121] on icon "Next" at bounding box center [520, 122] width 19 height 26
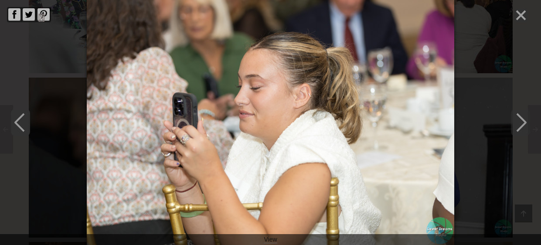
click at [17, 118] on icon "Previous" at bounding box center [20, 122] width 19 height 26
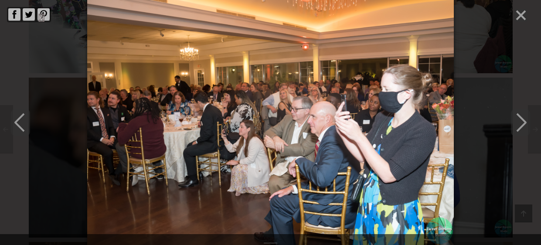
click at [417, 124] on img at bounding box center [270, 122] width 367 height 245
click at [523, 120] on polyline "Next" at bounding box center [521, 122] width 9 height 17
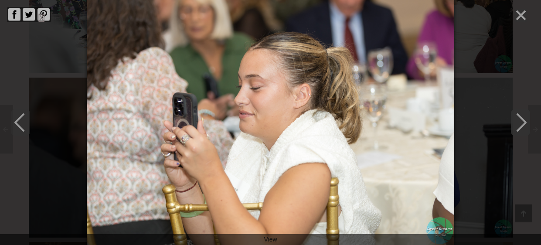
click at [523, 120] on polyline "Next" at bounding box center [521, 122] width 9 height 17
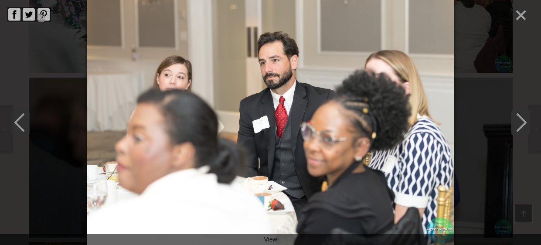
click at [523, 120] on polyline "Next" at bounding box center [521, 122] width 9 height 17
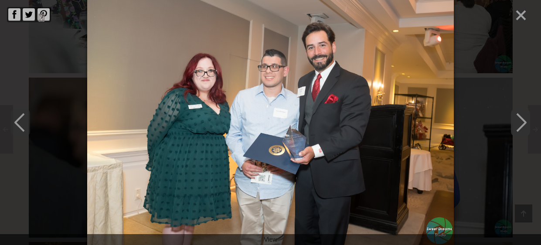
click at [523, 120] on polyline "Next" at bounding box center [521, 122] width 9 height 17
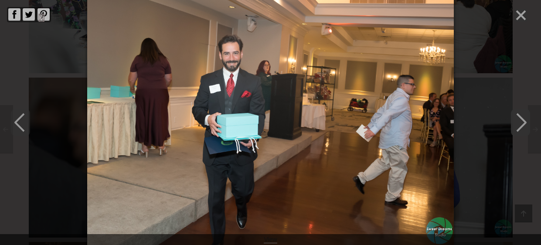
click at [523, 120] on polyline "Next" at bounding box center [521, 122] width 9 height 17
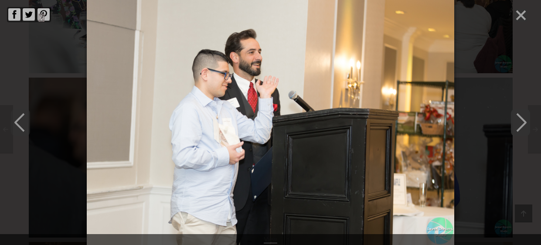
click at [523, 120] on polyline "Next" at bounding box center [521, 122] width 9 height 17
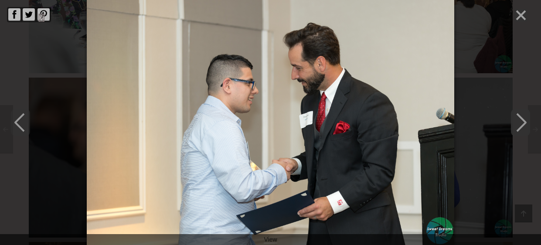
click at [523, 120] on polyline "Next" at bounding box center [521, 122] width 9 height 17
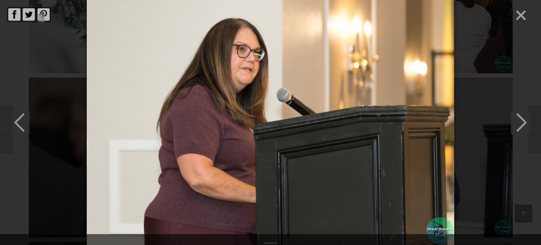
click at [523, 120] on polyline "Next" at bounding box center [521, 122] width 9 height 17
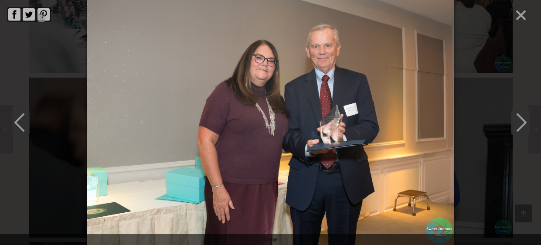
click at [523, 120] on polyline "Next" at bounding box center [521, 122] width 9 height 17
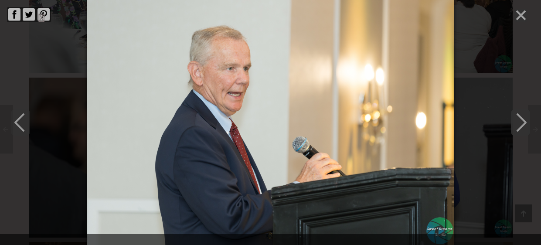
click at [523, 120] on polyline "Next" at bounding box center [521, 122] width 9 height 17
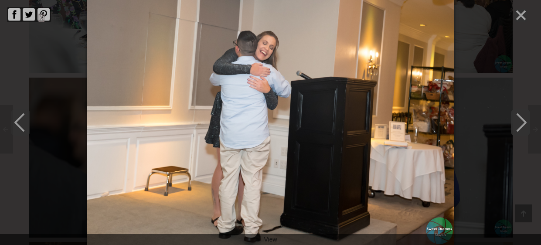
click at [523, 120] on polyline "Next" at bounding box center [521, 122] width 9 height 17
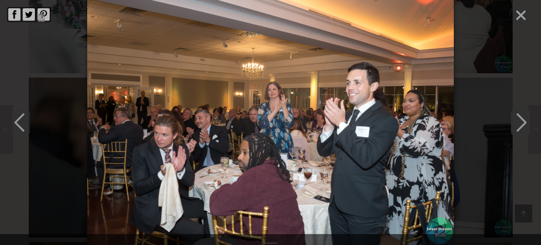
click at [523, 120] on polyline "Next" at bounding box center [521, 122] width 9 height 17
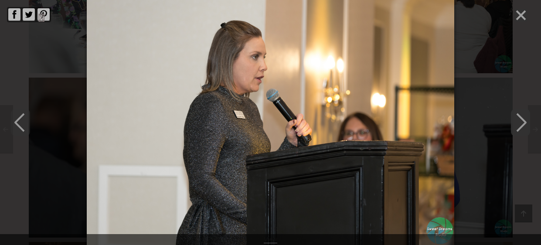
click at [523, 120] on polyline "Next" at bounding box center [521, 122] width 9 height 17
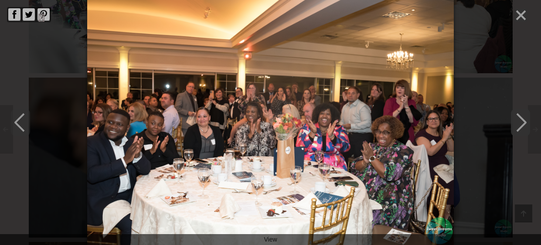
click at [523, 120] on polyline "Next" at bounding box center [521, 122] width 9 height 17
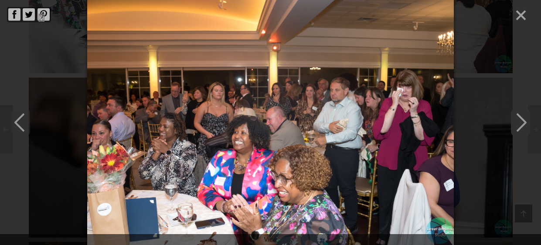
click at [523, 120] on polyline "Next" at bounding box center [521, 122] width 9 height 17
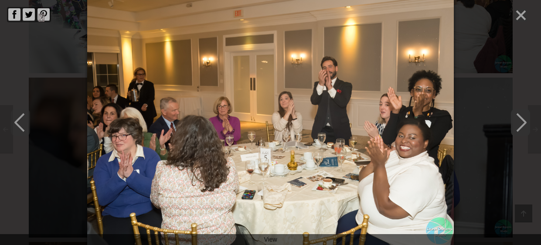
click at [523, 120] on polyline "Next" at bounding box center [521, 122] width 9 height 17
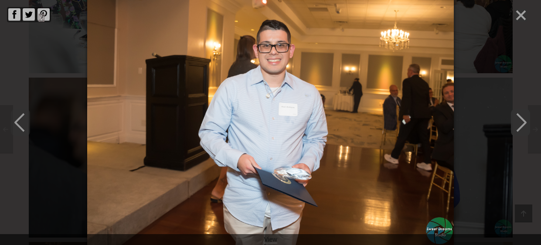
click at [523, 120] on polyline "Next" at bounding box center [521, 122] width 9 height 17
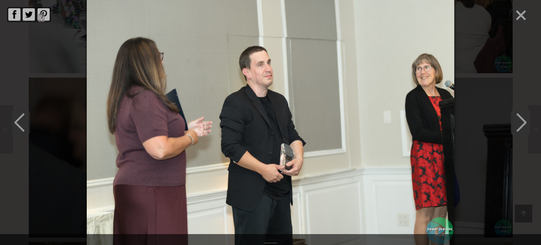
click at [523, 120] on polyline "Next" at bounding box center [521, 122] width 9 height 17
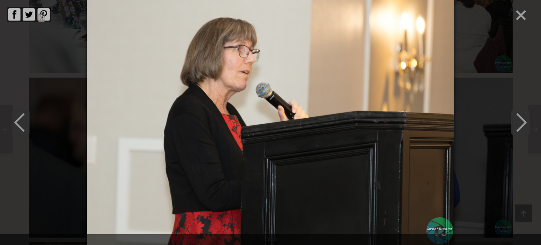
click at [523, 120] on polyline "Next" at bounding box center [521, 122] width 9 height 17
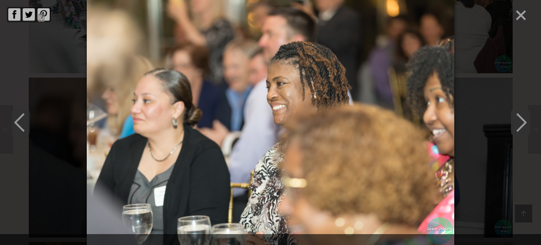
click at [523, 120] on polyline "Next" at bounding box center [521, 122] width 9 height 17
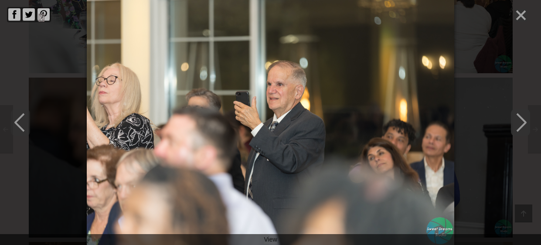
click at [523, 120] on polyline "Next" at bounding box center [521, 122] width 9 height 17
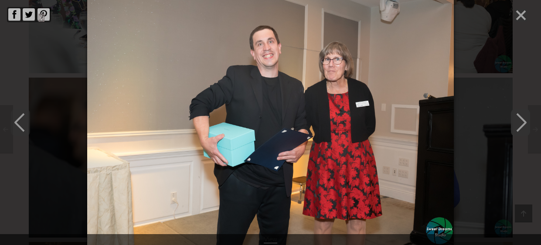
click at [523, 120] on polyline "Next" at bounding box center [521, 122] width 9 height 17
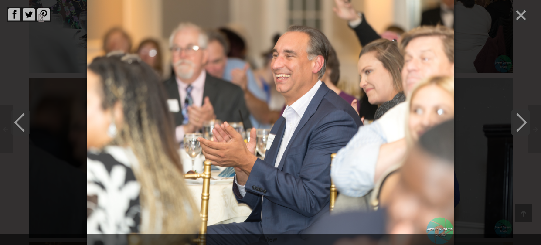
click at [523, 120] on polyline "Next" at bounding box center [521, 122] width 9 height 17
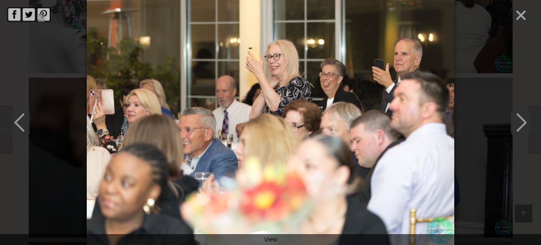
click at [523, 120] on polyline "Next" at bounding box center [521, 122] width 9 height 17
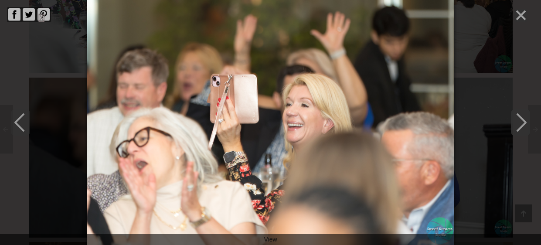
click at [523, 120] on polyline "Next" at bounding box center [521, 122] width 9 height 17
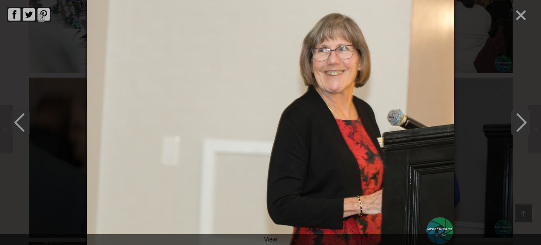
click at [523, 120] on polyline "Next" at bounding box center [521, 122] width 9 height 17
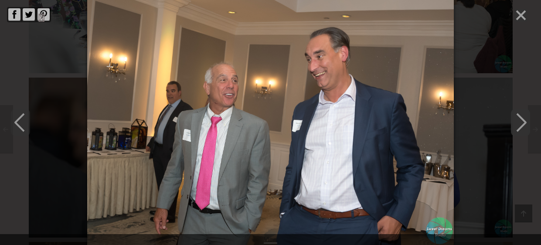
click at [523, 120] on polyline "Next" at bounding box center [521, 122] width 9 height 17
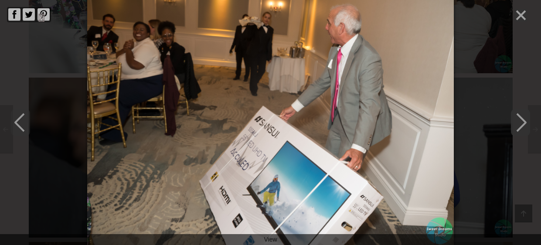
click at [523, 120] on polyline "Next" at bounding box center [521, 122] width 9 height 17
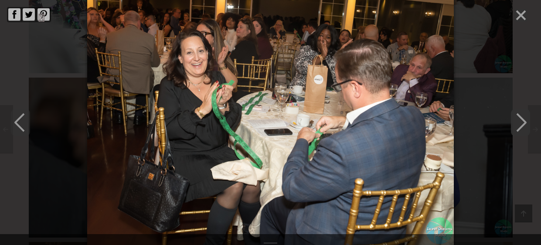
click at [523, 120] on polyline "Next" at bounding box center [521, 122] width 9 height 17
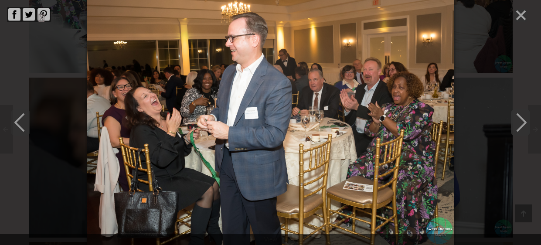
click at [523, 120] on polyline "Next" at bounding box center [521, 122] width 9 height 17
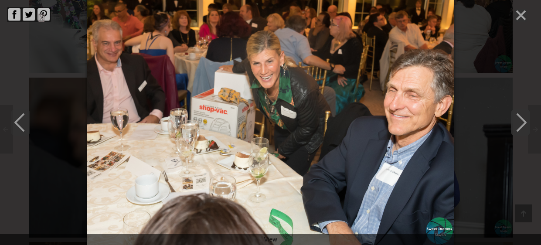
click at [523, 120] on polyline "Next" at bounding box center [521, 122] width 9 height 17
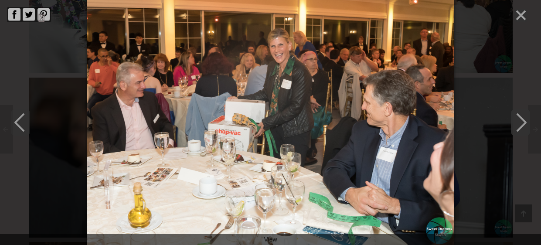
click at [523, 120] on polyline "Next" at bounding box center [521, 122] width 9 height 17
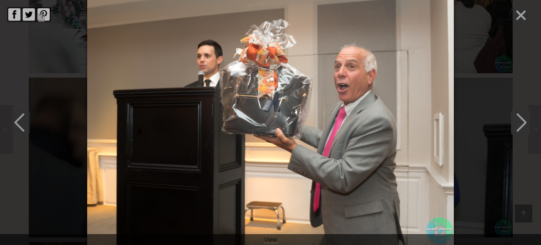
click at [523, 120] on polyline "Next" at bounding box center [521, 122] width 9 height 17
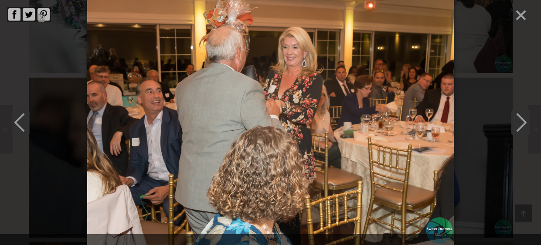
click at [523, 120] on polyline "Next" at bounding box center [521, 122] width 9 height 17
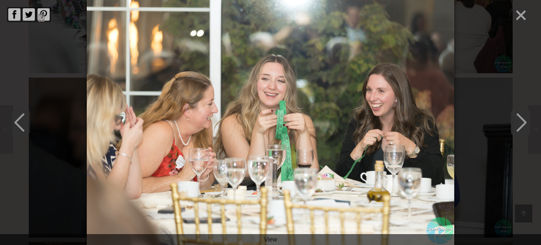
click at [523, 120] on polyline "Next" at bounding box center [521, 122] width 9 height 17
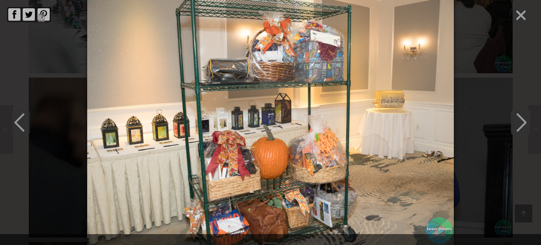
click at [523, 120] on polyline "Next" at bounding box center [521, 122] width 9 height 17
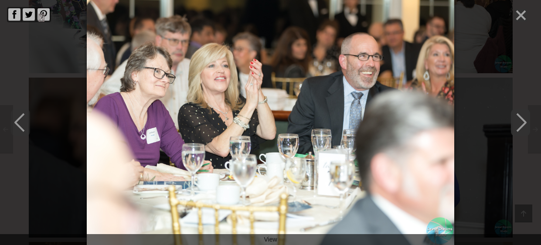
click at [523, 120] on polyline "Next" at bounding box center [521, 122] width 9 height 17
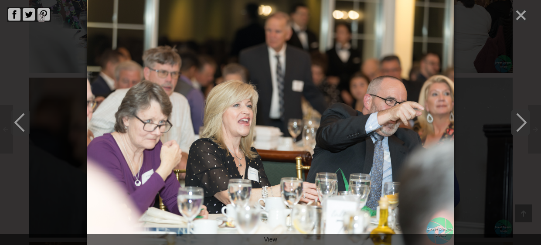
click at [523, 120] on polyline "Next" at bounding box center [521, 122] width 9 height 17
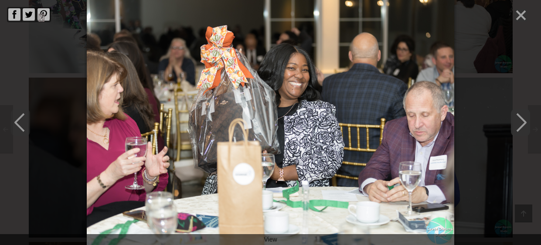
click at [523, 120] on polyline "Next" at bounding box center [521, 122] width 9 height 17
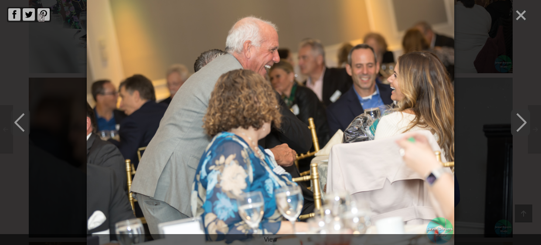
click at [523, 120] on polyline "Next" at bounding box center [521, 122] width 9 height 17
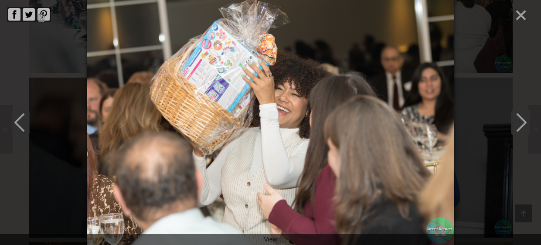
click at [523, 120] on polyline "Next" at bounding box center [521, 122] width 9 height 17
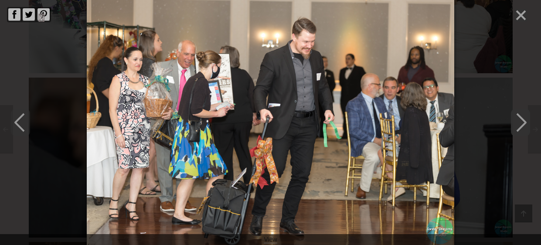
click at [523, 120] on polyline "Next" at bounding box center [521, 122] width 9 height 17
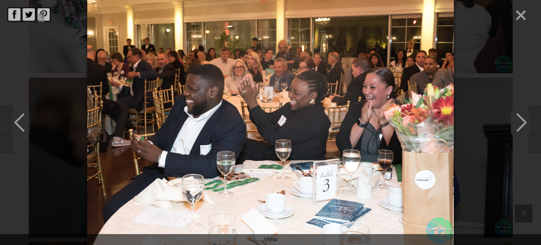
click at [523, 120] on polyline "Next" at bounding box center [521, 122] width 9 height 17
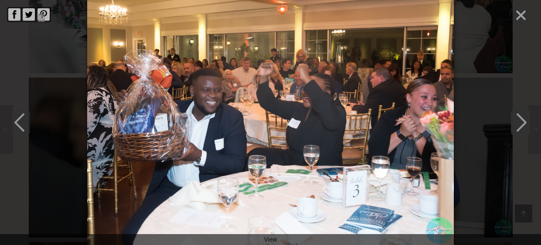
click at [523, 120] on polyline "Next" at bounding box center [521, 122] width 9 height 17
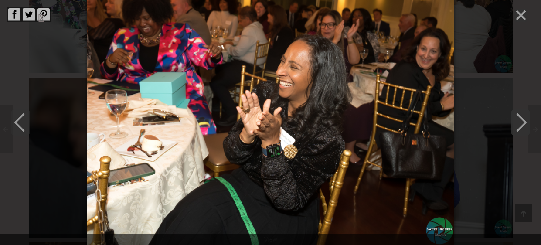
click at [523, 120] on polyline "Next" at bounding box center [521, 122] width 9 height 17
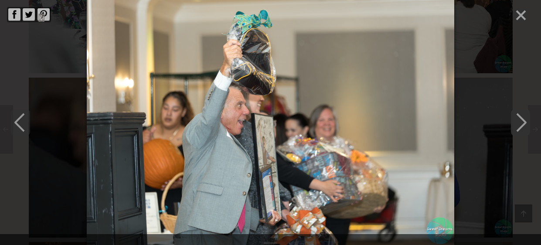
click at [523, 120] on polyline "Next" at bounding box center [521, 122] width 9 height 17
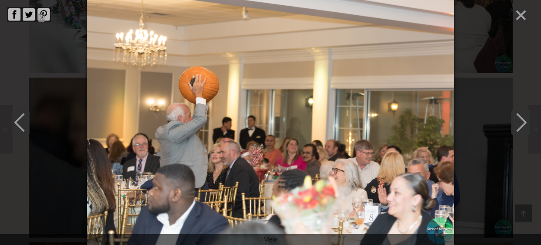
click at [523, 120] on polyline "Next" at bounding box center [521, 122] width 9 height 17
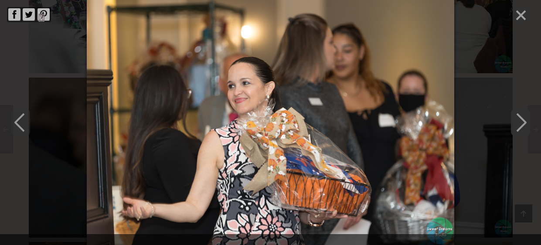
click at [523, 120] on polyline "Next" at bounding box center [521, 122] width 9 height 17
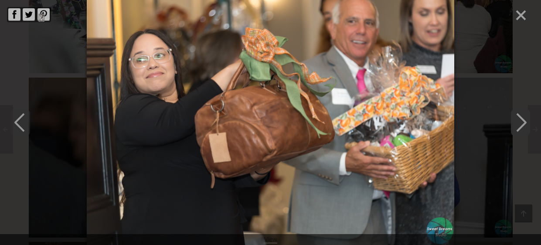
click at [523, 120] on polyline "Next" at bounding box center [521, 122] width 9 height 17
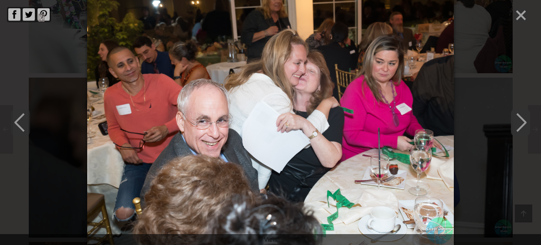
click at [523, 120] on polyline "Next" at bounding box center [521, 122] width 9 height 17
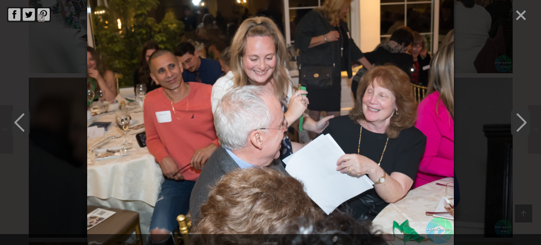
click at [523, 120] on polyline "Next" at bounding box center [521, 122] width 9 height 17
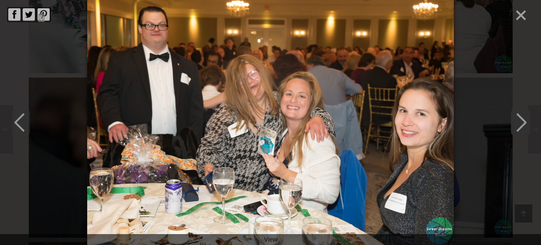
click at [523, 120] on polyline "Next" at bounding box center [521, 122] width 9 height 17
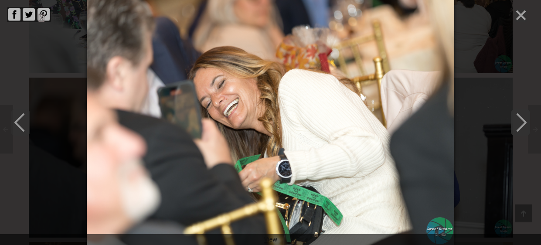
click at [523, 120] on polyline "Next" at bounding box center [521, 122] width 9 height 17
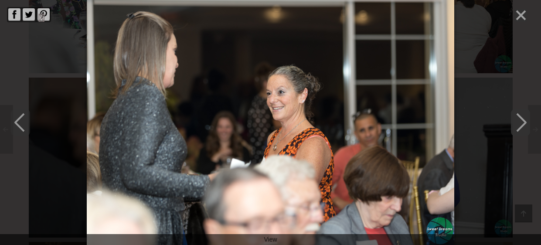
click at [523, 120] on polyline "Next" at bounding box center [521, 122] width 9 height 17
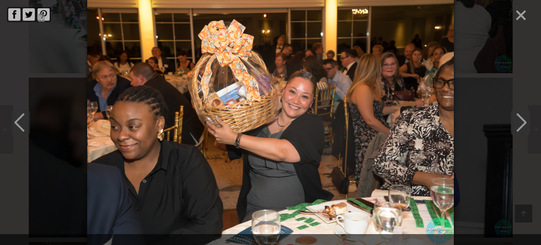
click at [523, 120] on polyline "Next" at bounding box center [521, 122] width 9 height 17
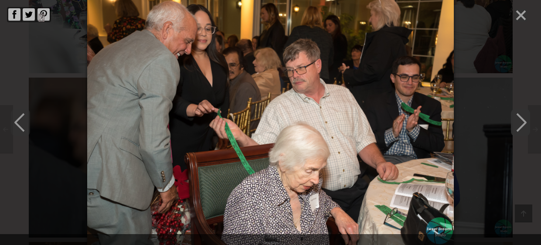
click at [523, 120] on polyline "Next" at bounding box center [521, 122] width 9 height 17
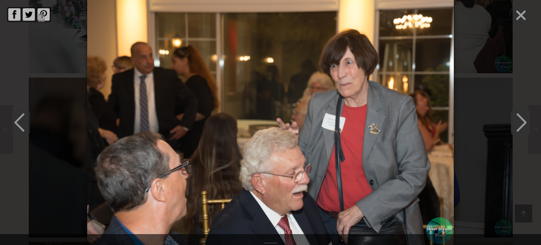
click at [523, 120] on polyline "Next" at bounding box center [521, 122] width 9 height 17
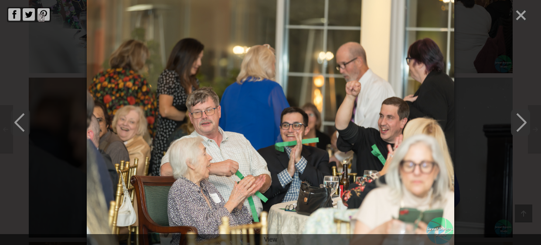
click at [523, 120] on polyline "Next" at bounding box center [521, 122] width 9 height 17
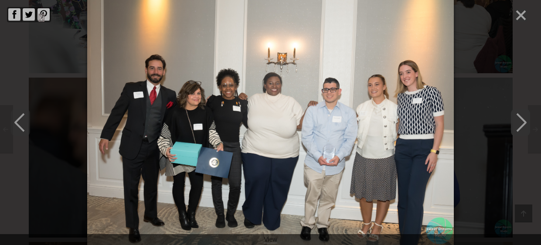
click at [523, 120] on polyline "Next" at bounding box center [521, 122] width 9 height 17
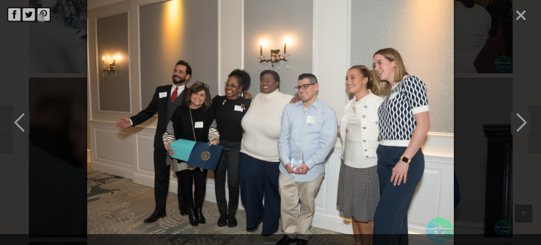
click at [523, 120] on polyline "Next" at bounding box center [521, 122] width 9 height 17
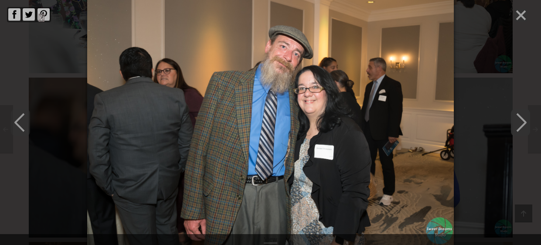
click at [523, 120] on polyline "Next" at bounding box center [521, 122] width 9 height 17
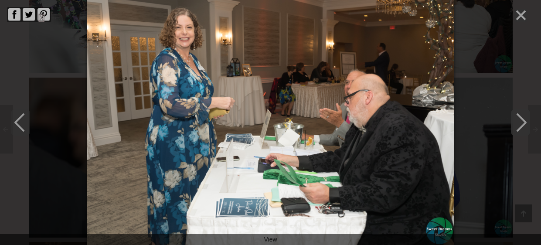
click at [523, 120] on polyline "Next" at bounding box center [521, 122] width 9 height 17
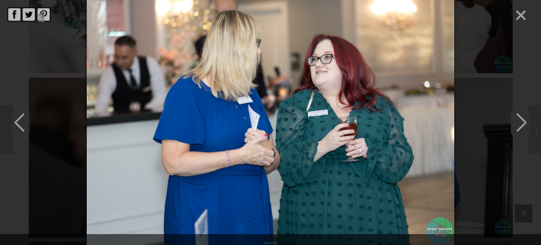
click at [523, 120] on polyline "Next" at bounding box center [521, 122] width 9 height 17
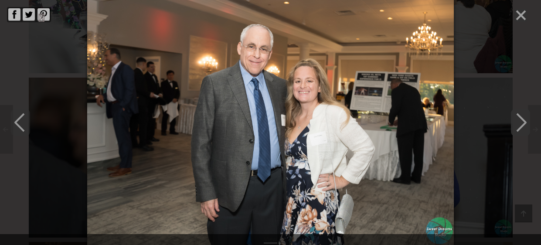
click at [523, 120] on polyline "Next" at bounding box center [521, 122] width 9 height 17
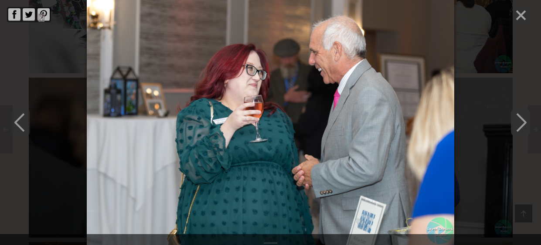
click at [523, 120] on polyline "Next" at bounding box center [521, 122] width 9 height 17
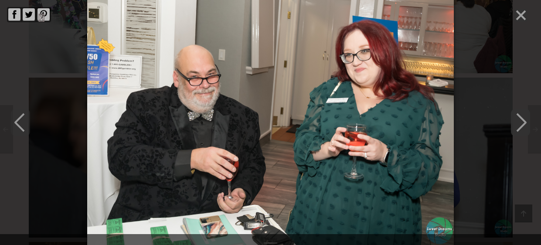
click at [523, 120] on polyline "Next" at bounding box center [521, 122] width 9 height 17
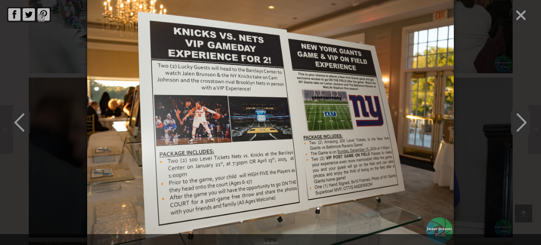
click at [523, 120] on polyline "Next" at bounding box center [521, 122] width 9 height 17
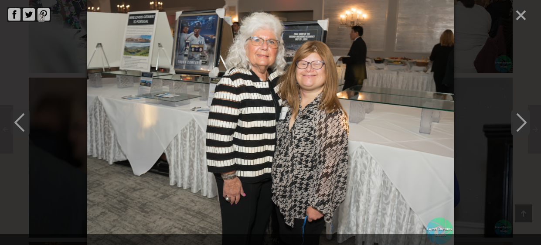
click at [523, 120] on polyline "Next" at bounding box center [521, 122] width 9 height 17
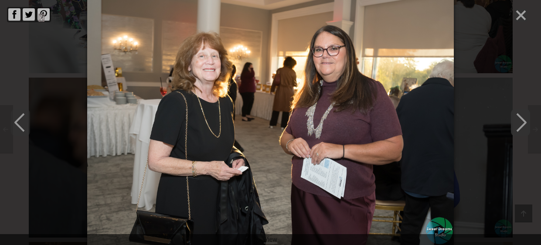
click at [523, 120] on polyline "Next" at bounding box center [521, 122] width 9 height 17
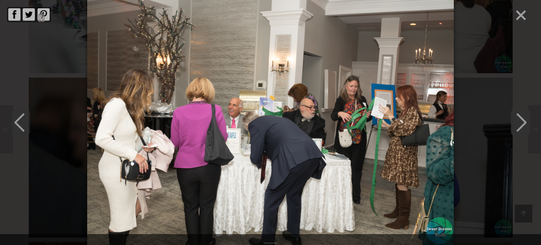
click at [523, 120] on polyline "Next" at bounding box center [521, 122] width 9 height 17
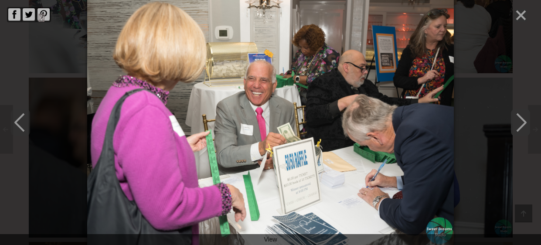
click at [523, 120] on polyline "Next" at bounding box center [521, 122] width 9 height 17
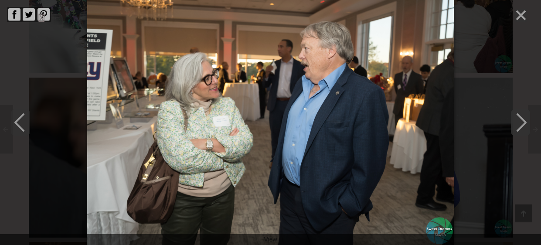
click at [523, 120] on polyline "Next" at bounding box center [521, 122] width 9 height 17
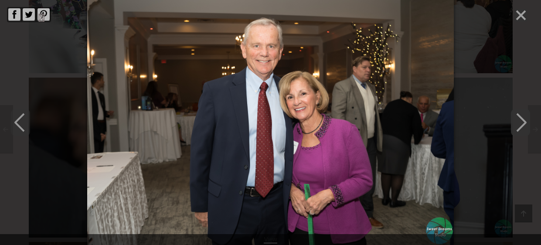
click at [523, 120] on polyline "Next" at bounding box center [521, 122] width 9 height 17
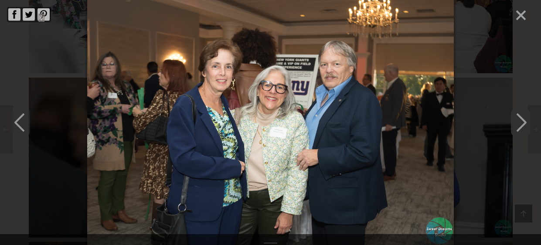
click at [523, 120] on polyline "Next" at bounding box center [521, 122] width 9 height 17
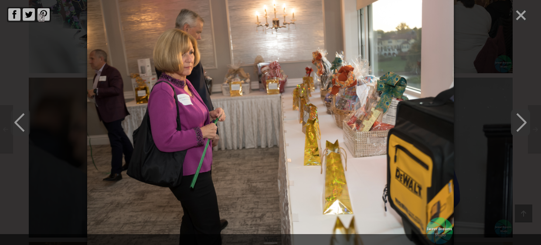
click at [523, 120] on polyline "Next" at bounding box center [521, 122] width 9 height 17
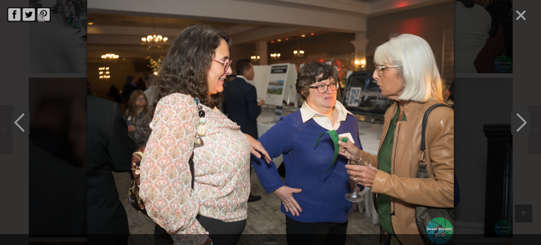
click at [523, 120] on polyline "Next" at bounding box center [521, 122] width 9 height 17
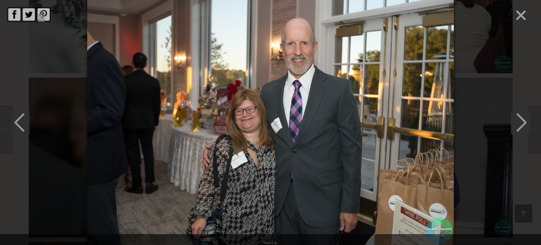
click at [523, 120] on polyline "Next" at bounding box center [521, 122] width 9 height 17
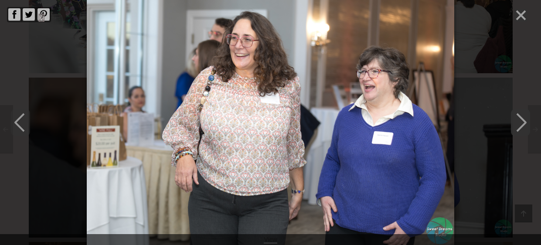
click at [523, 120] on polyline "Next" at bounding box center [521, 122] width 9 height 17
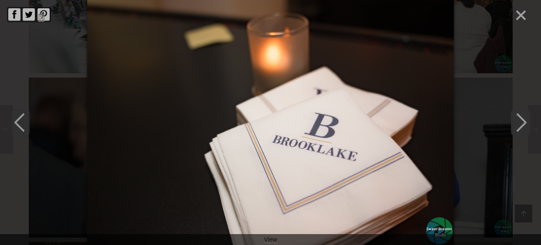
click at [523, 120] on polyline "Next" at bounding box center [521, 122] width 9 height 17
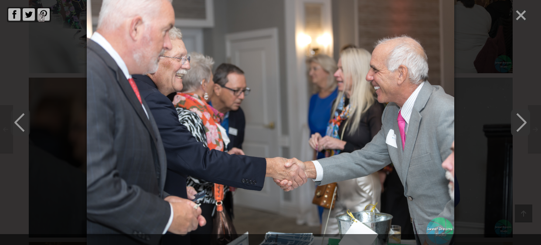
click at [523, 120] on polyline "Next" at bounding box center [521, 122] width 9 height 17
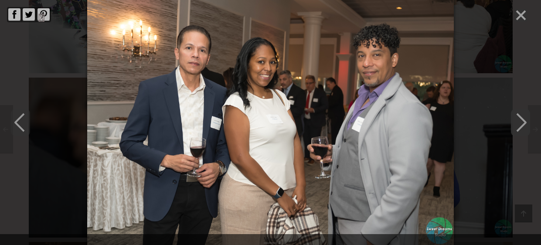
click at [523, 120] on polyline "Next" at bounding box center [521, 122] width 9 height 17
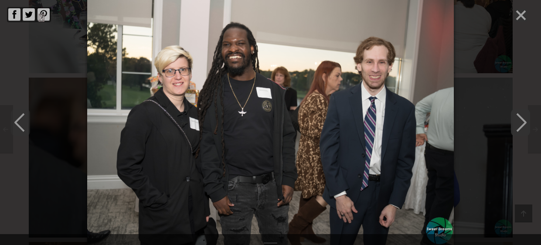
click at [523, 120] on polyline "Next" at bounding box center [521, 122] width 9 height 17
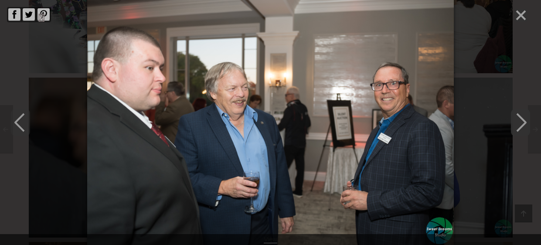
click at [523, 120] on polyline "Next" at bounding box center [521, 122] width 9 height 17
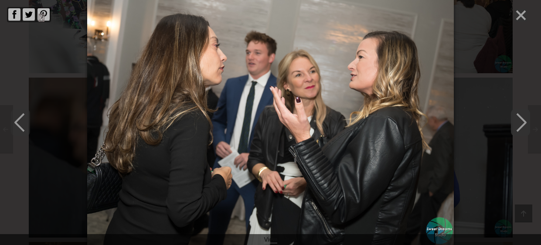
click at [523, 120] on polyline "Next" at bounding box center [521, 122] width 9 height 17
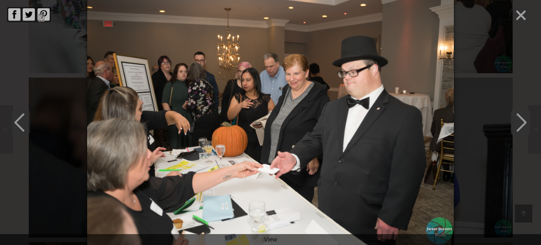
click at [523, 120] on polyline "Next" at bounding box center [521, 122] width 9 height 17
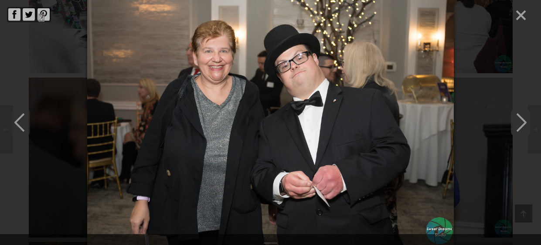
click at [523, 120] on polyline "Next" at bounding box center [521, 122] width 9 height 17
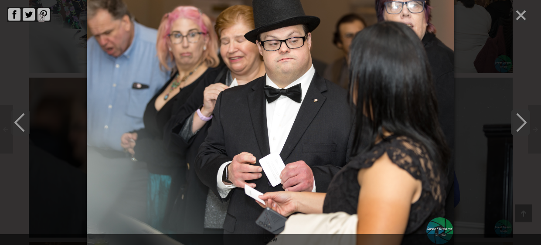
click at [523, 120] on polyline "Next" at bounding box center [521, 122] width 9 height 17
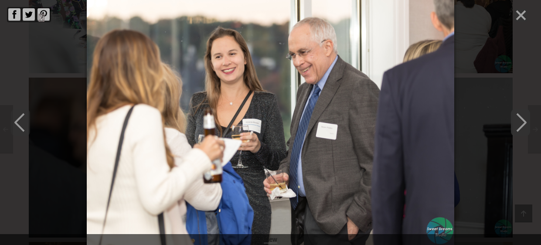
click at [523, 120] on polyline "Next" at bounding box center [521, 122] width 9 height 17
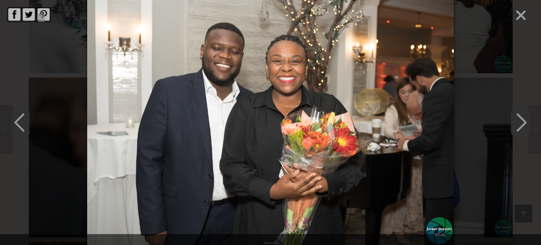
click at [523, 120] on polyline "Next" at bounding box center [521, 122] width 9 height 17
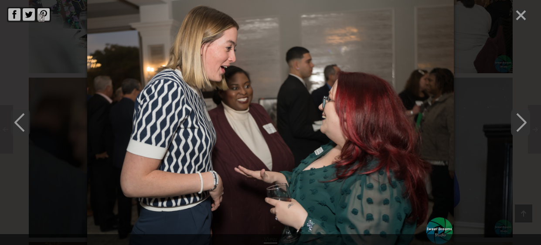
click at [523, 120] on polyline "Next" at bounding box center [521, 122] width 9 height 17
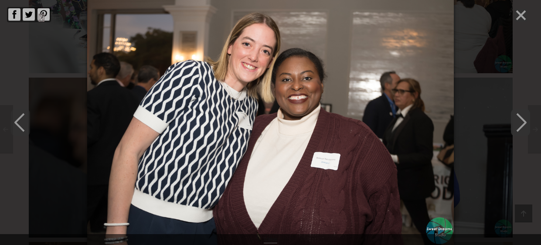
click at [523, 120] on polyline "Next" at bounding box center [521, 122] width 9 height 17
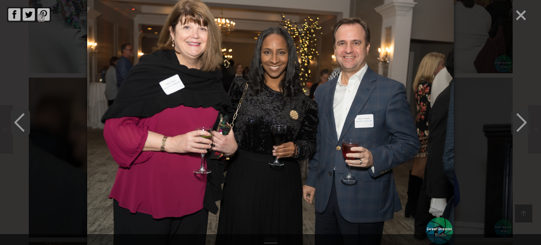
click at [17, 120] on polyline "Previous" at bounding box center [19, 122] width 9 height 17
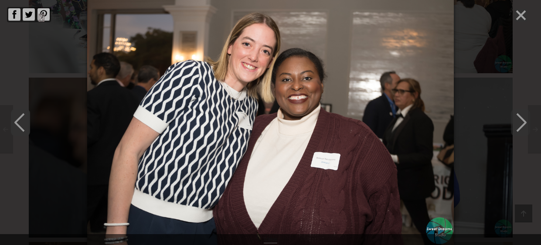
click at [17, 120] on polyline "Previous" at bounding box center [19, 122] width 9 height 17
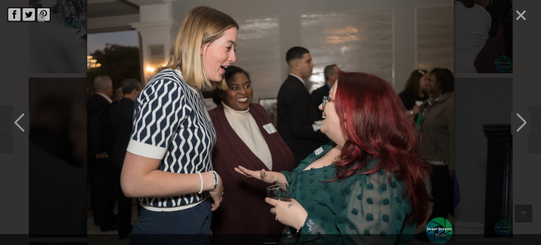
click at [525, 121] on polyline "Next" at bounding box center [521, 122] width 9 height 17
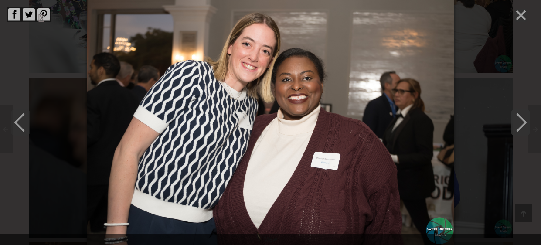
click at [525, 121] on polyline "Next" at bounding box center [521, 122] width 9 height 17
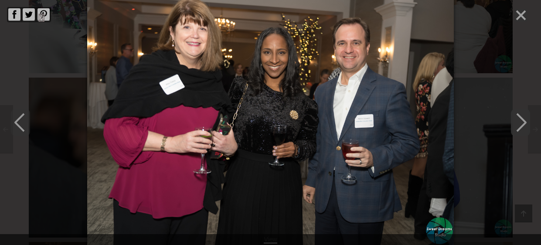
click at [525, 121] on polyline "Next" at bounding box center [521, 122] width 9 height 17
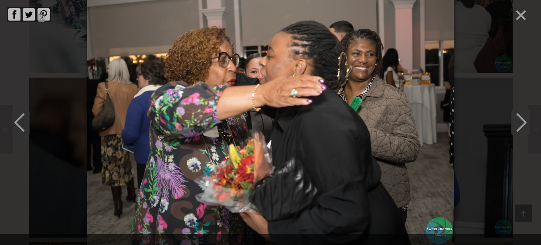
click at [525, 121] on polyline "Next" at bounding box center [521, 122] width 9 height 17
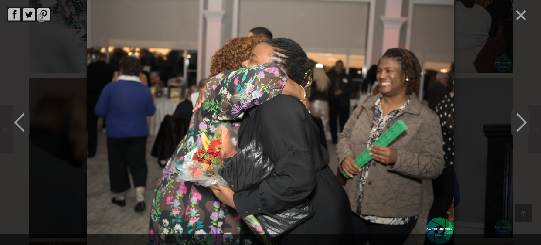
click at [525, 121] on polyline "Next" at bounding box center [521, 122] width 9 height 17
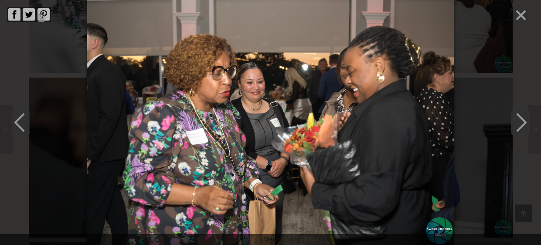
click at [525, 121] on polyline "Next" at bounding box center [521, 122] width 9 height 17
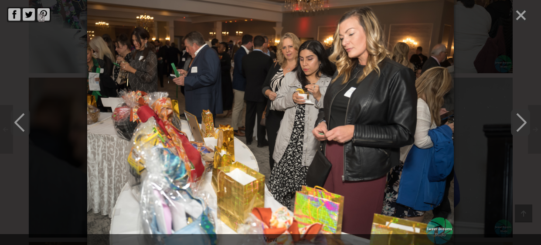
click at [525, 121] on polyline "Next" at bounding box center [521, 122] width 9 height 17
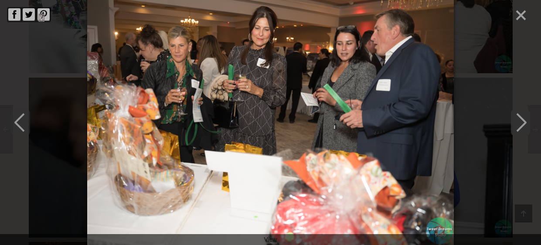
click at [525, 121] on polyline "Next" at bounding box center [521, 122] width 9 height 17
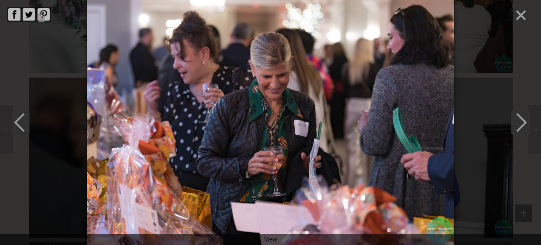
click at [525, 121] on polyline "Next" at bounding box center [521, 122] width 9 height 17
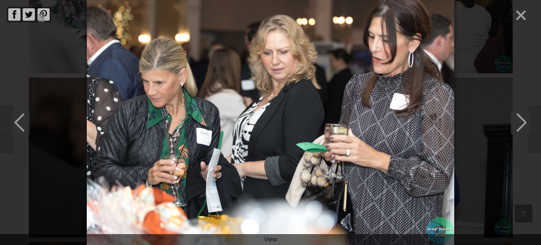
click at [525, 121] on polyline "Next" at bounding box center [521, 122] width 9 height 17
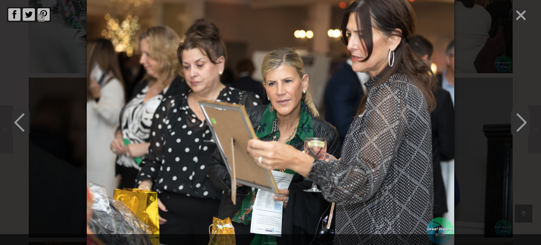
click at [525, 121] on polyline "Next" at bounding box center [521, 122] width 9 height 17
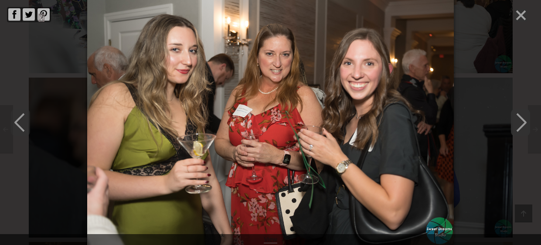
click at [525, 121] on polyline "Next" at bounding box center [521, 122] width 9 height 17
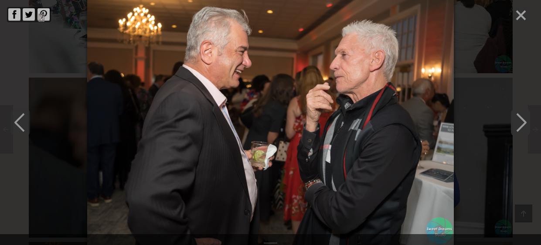
click at [525, 121] on polyline "Next" at bounding box center [521, 122] width 9 height 17
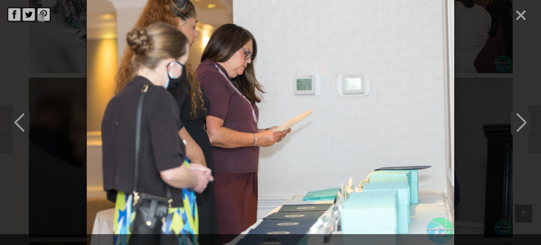
click at [525, 121] on polyline "Next" at bounding box center [521, 122] width 9 height 17
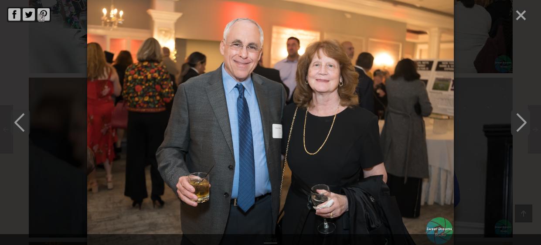
click at [525, 121] on polyline "Next" at bounding box center [521, 122] width 9 height 17
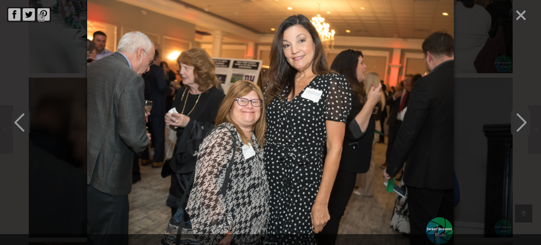
click at [525, 121] on polyline "Next" at bounding box center [521, 122] width 9 height 17
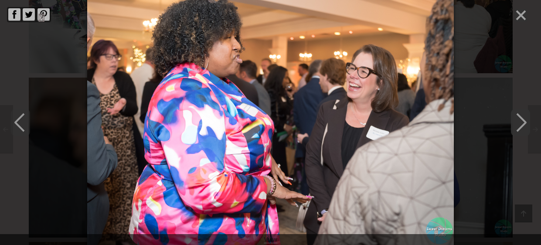
click at [525, 121] on polyline "Next" at bounding box center [521, 122] width 9 height 17
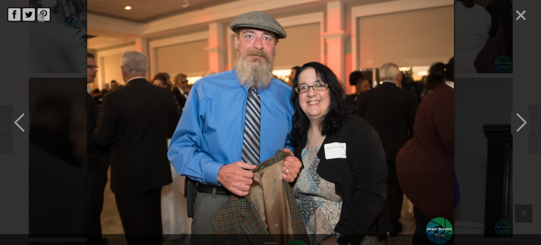
click at [525, 121] on polyline "Next" at bounding box center [521, 122] width 9 height 17
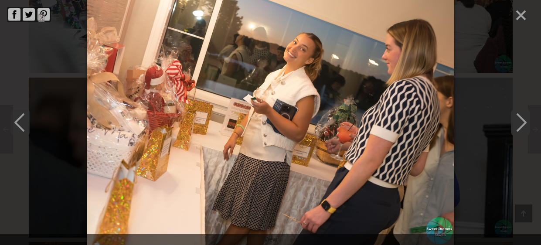
click at [525, 121] on polyline "Next" at bounding box center [521, 122] width 9 height 17
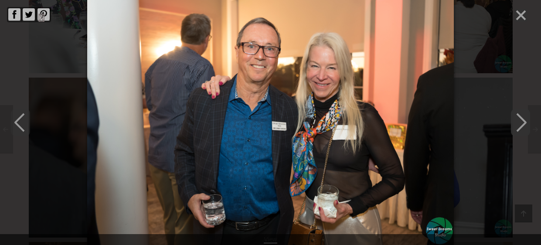
click at [525, 121] on polyline "Next" at bounding box center [521, 122] width 9 height 17
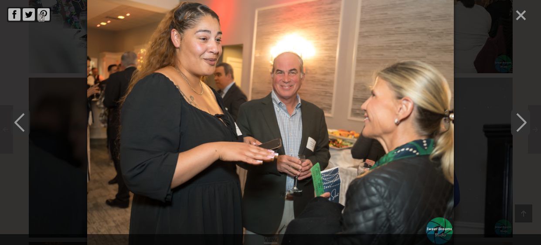
click at [525, 121] on polyline "Next" at bounding box center [521, 122] width 9 height 17
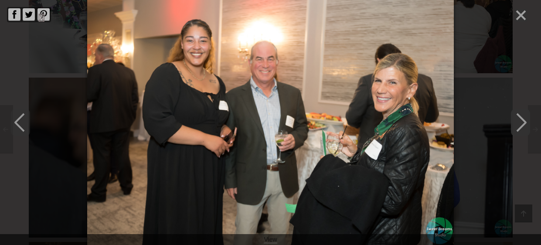
click at [525, 121] on polyline "Next" at bounding box center [521, 122] width 9 height 17
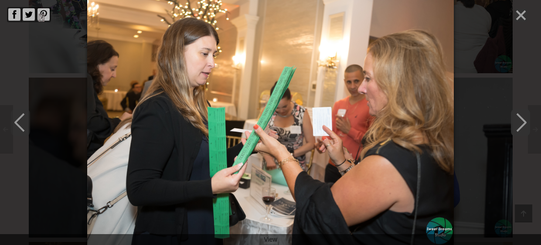
click at [525, 121] on polyline "Next" at bounding box center [521, 122] width 9 height 17
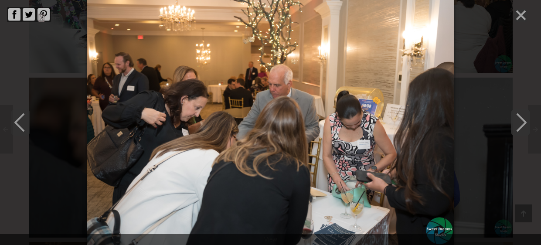
click at [525, 121] on polyline "Next" at bounding box center [521, 122] width 9 height 17
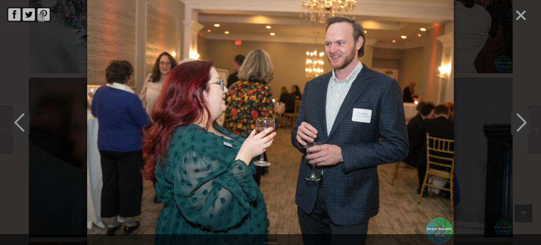
click at [525, 121] on polyline "Next" at bounding box center [521, 122] width 9 height 17
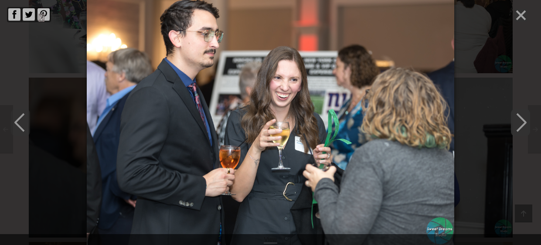
click at [525, 121] on polyline "Next" at bounding box center [521, 122] width 9 height 17
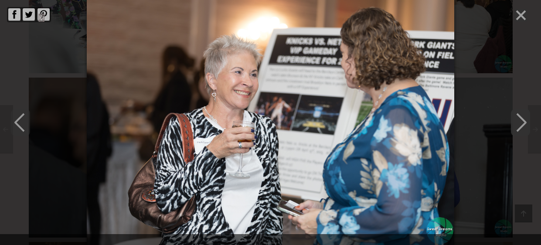
click at [525, 121] on polyline "Next" at bounding box center [521, 122] width 9 height 17
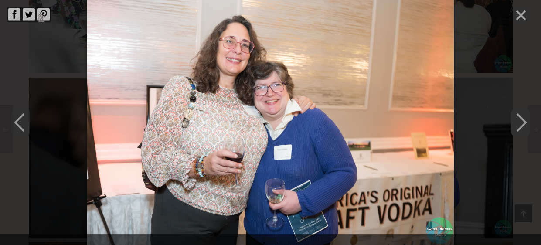
click at [525, 121] on polyline "Next" at bounding box center [521, 122] width 9 height 17
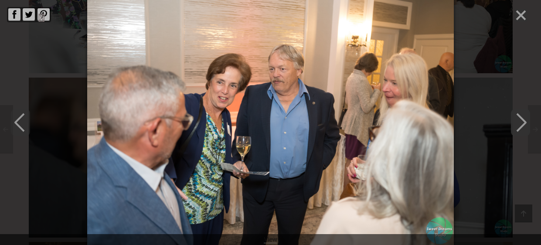
click at [525, 121] on polyline "Next" at bounding box center [521, 122] width 9 height 17
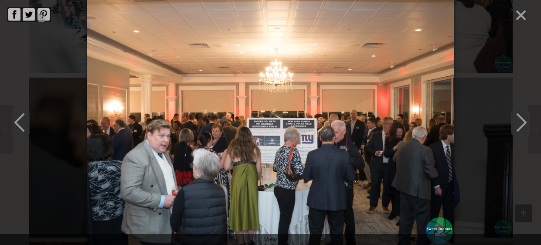
click at [525, 121] on polyline "Next" at bounding box center [521, 122] width 9 height 17
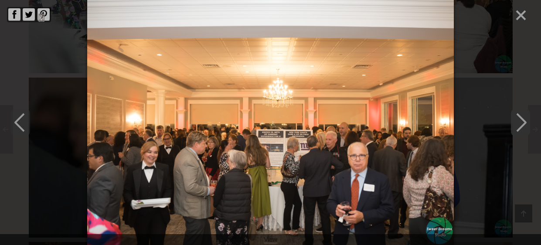
click at [525, 121] on polyline "Next" at bounding box center [521, 122] width 9 height 17
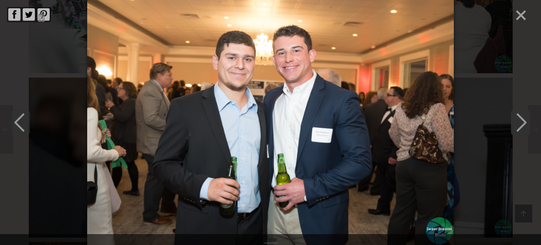
click at [525, 121] on polyline "Next" at bounding box center [521, 122] width 9 height 17
click at [522, 15] on line "Close" at bounding box center [521, 15] width 9 height 9
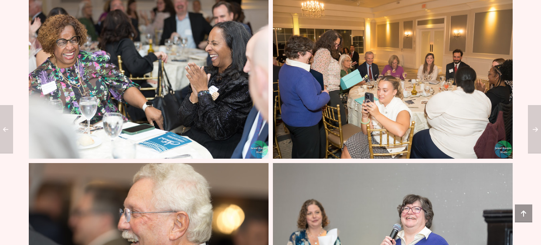
scroll to position [2491, 0]
